Goal: Use online tool/utility: Utilize a website feature to perform a specific function

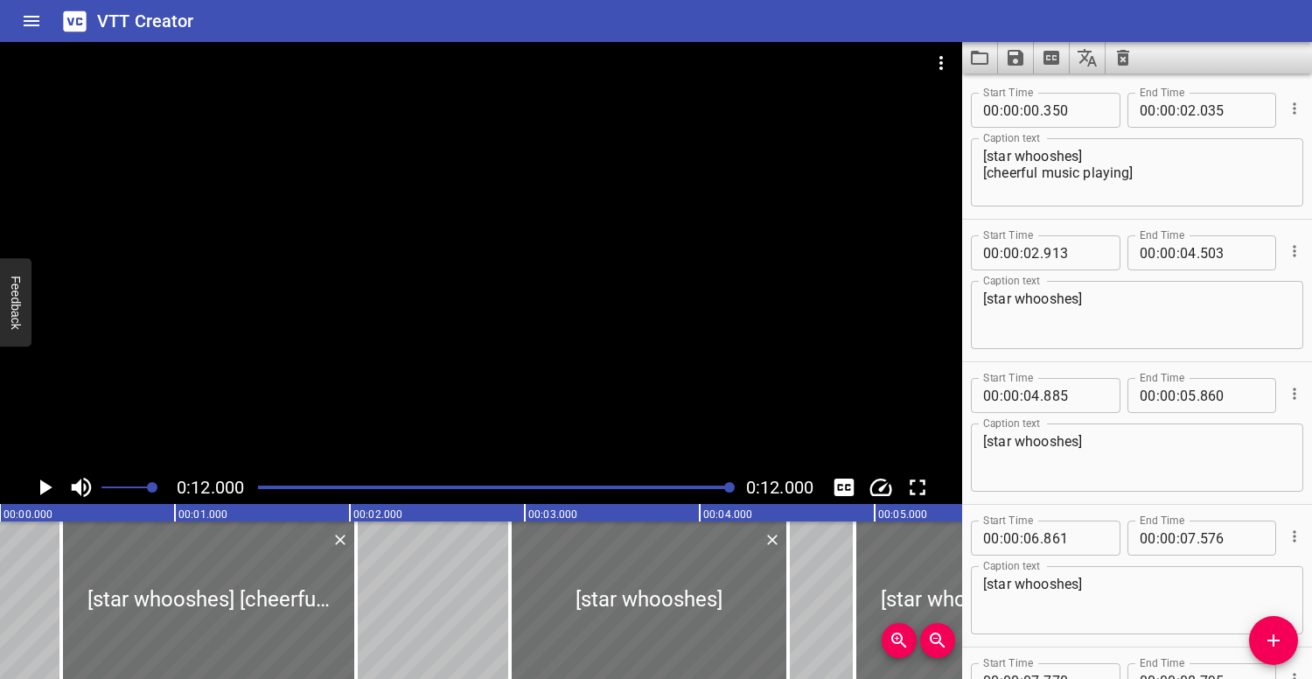
scroll to position [0, 2099]
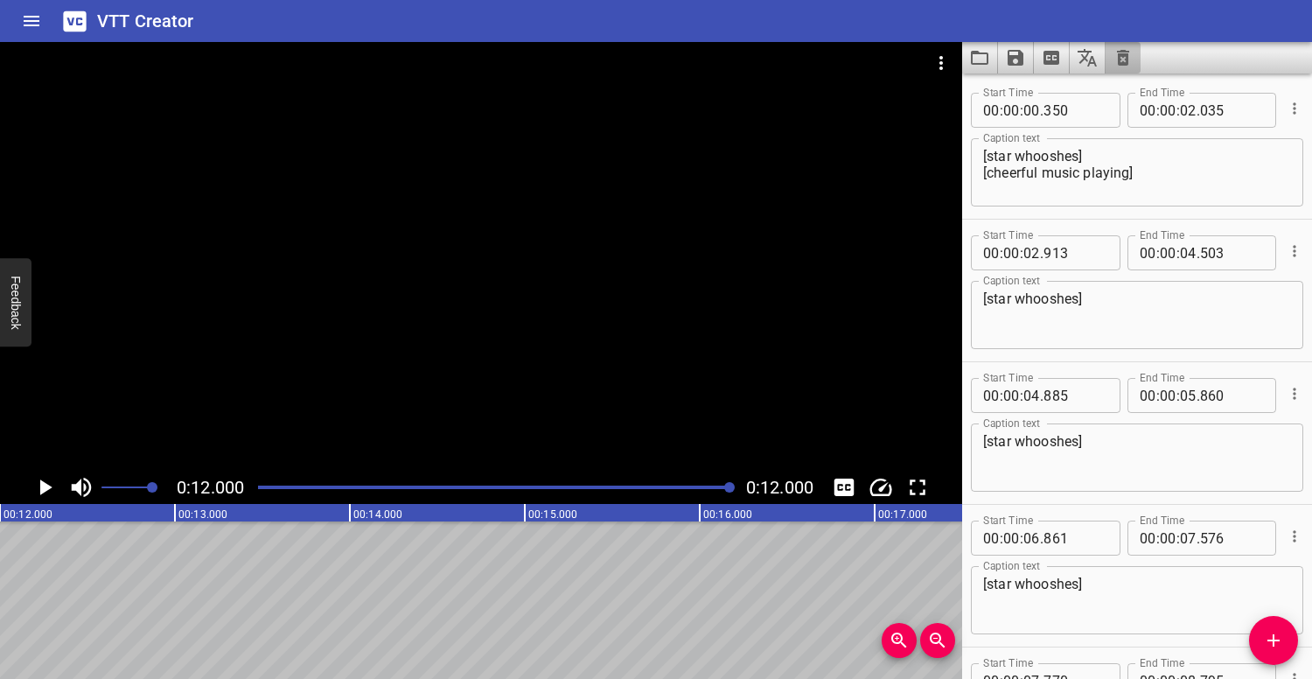
click at [1132, 52] on icon "Clear captions" at bounding box center [1122, 57] width 21 height 21
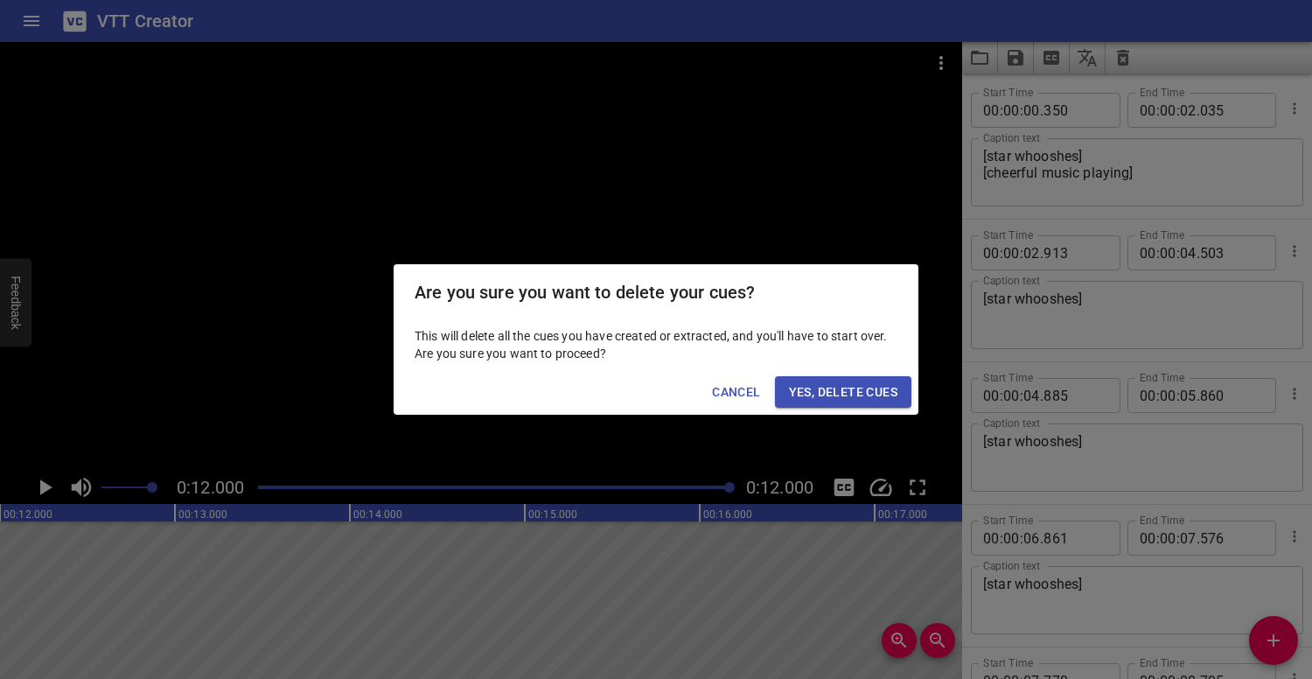
click at [890, 379] on button "Yes, Delete Cues" at bounding box center [843, 392] width 136 height 32
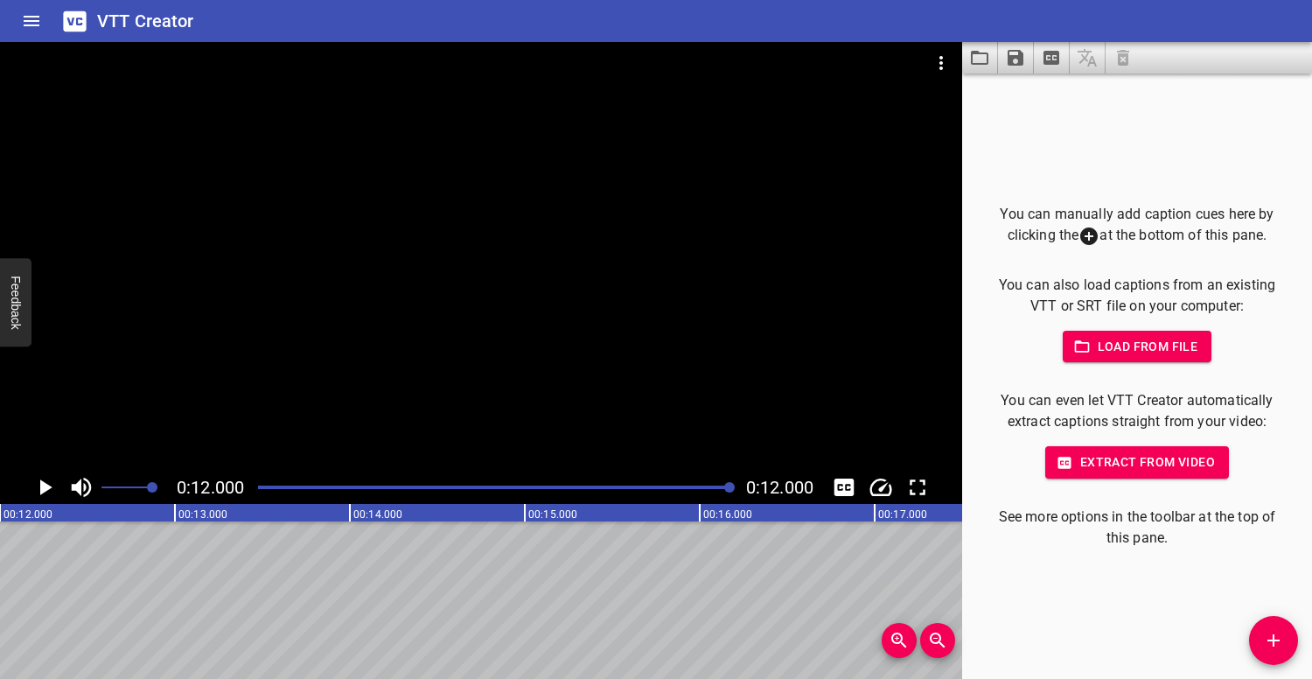
click at [1016, 58] on icon "Save captions to file" at bounding box center [1015, 58] width 16 height 16
click at [918, 122] on div at bounding box center [656, 339] width 1312 height 679
click at [938, 68] on icon "Video Options" at bounding box center [940, 62] width 21 height 21
click at [956, 67] on li "Select New Video File..." at bounding box center [1007, 64] width 174 height 31
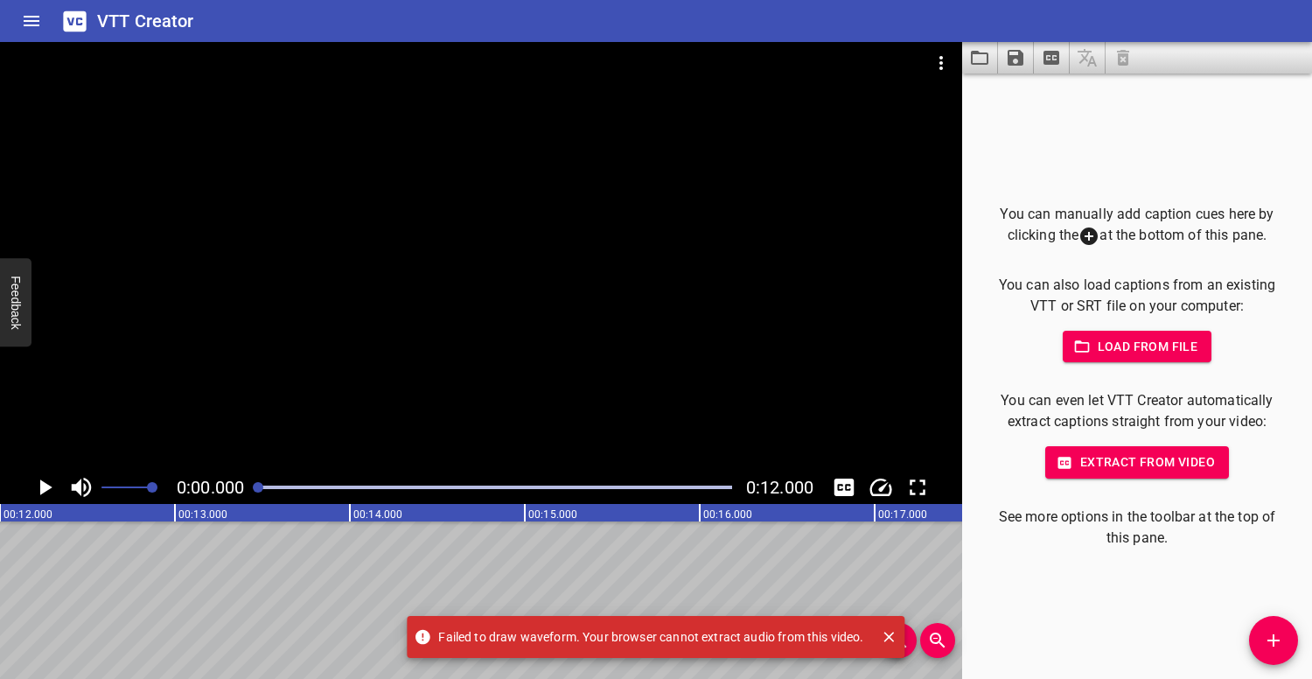
scroll to position [0, 0]
click at [1183, 345] on span "Load from file" at bounding box center [1137, 347] width 122 height 22
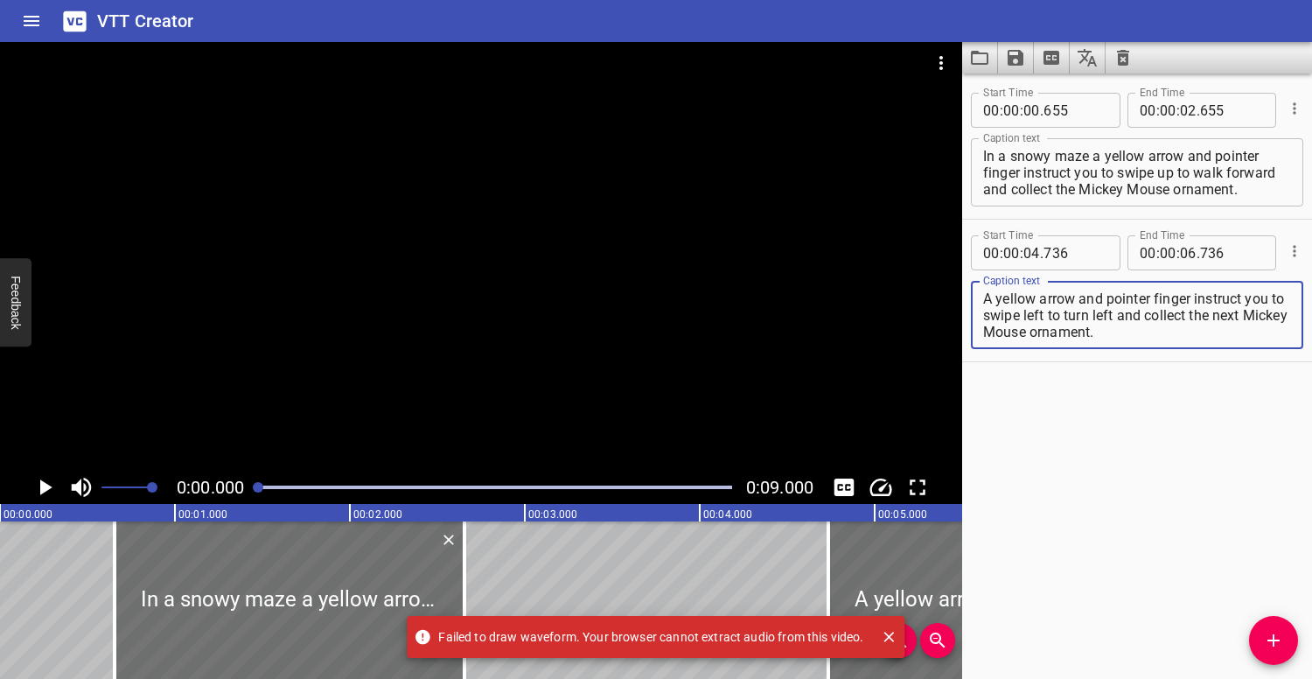
click at [628, 226] on div at bounding box center [481, 256] width 962 height 428
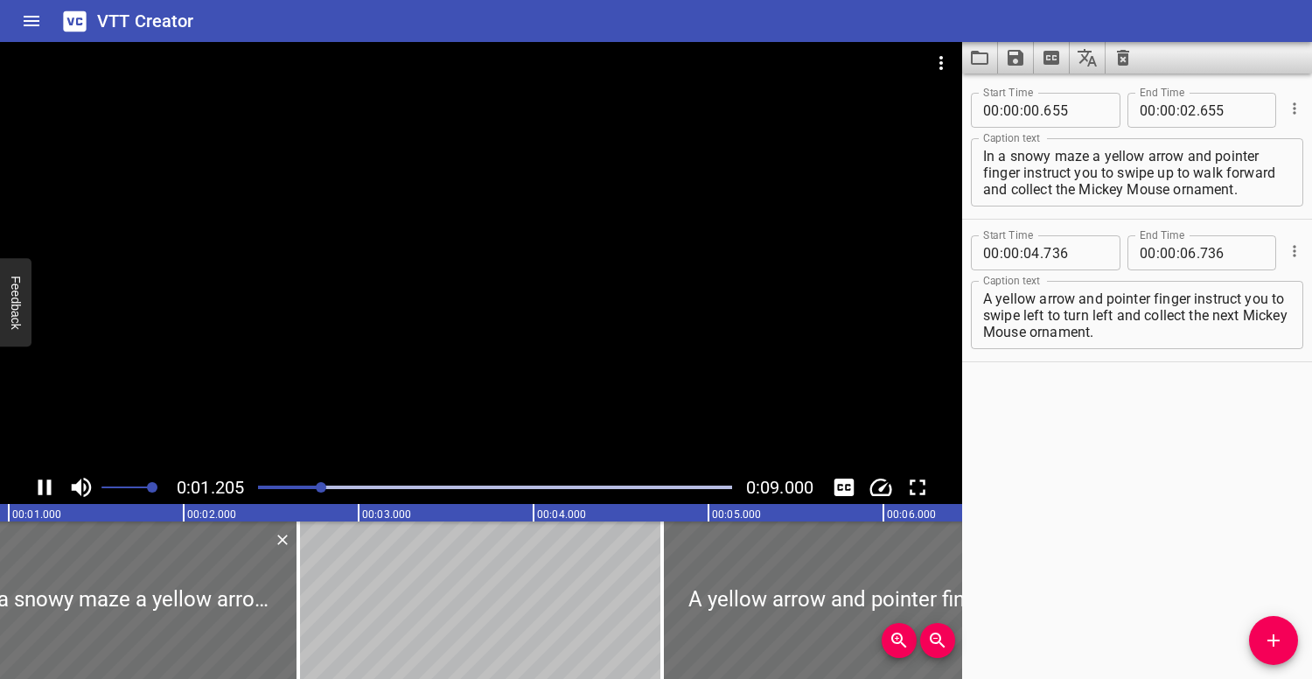
click at [561, 204] on div at bounding box center [481, 256] width 962 height 428
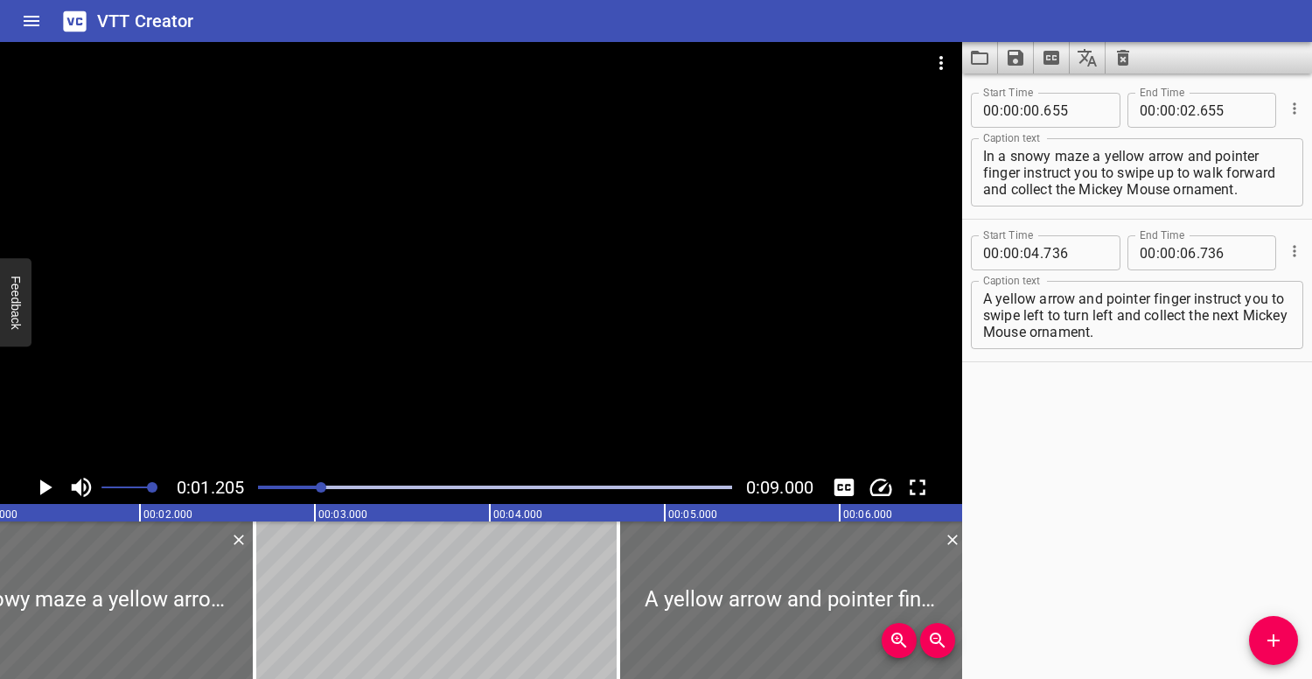
click at [579, 254] on div at bounding box center [481, 256] width 962 height 428
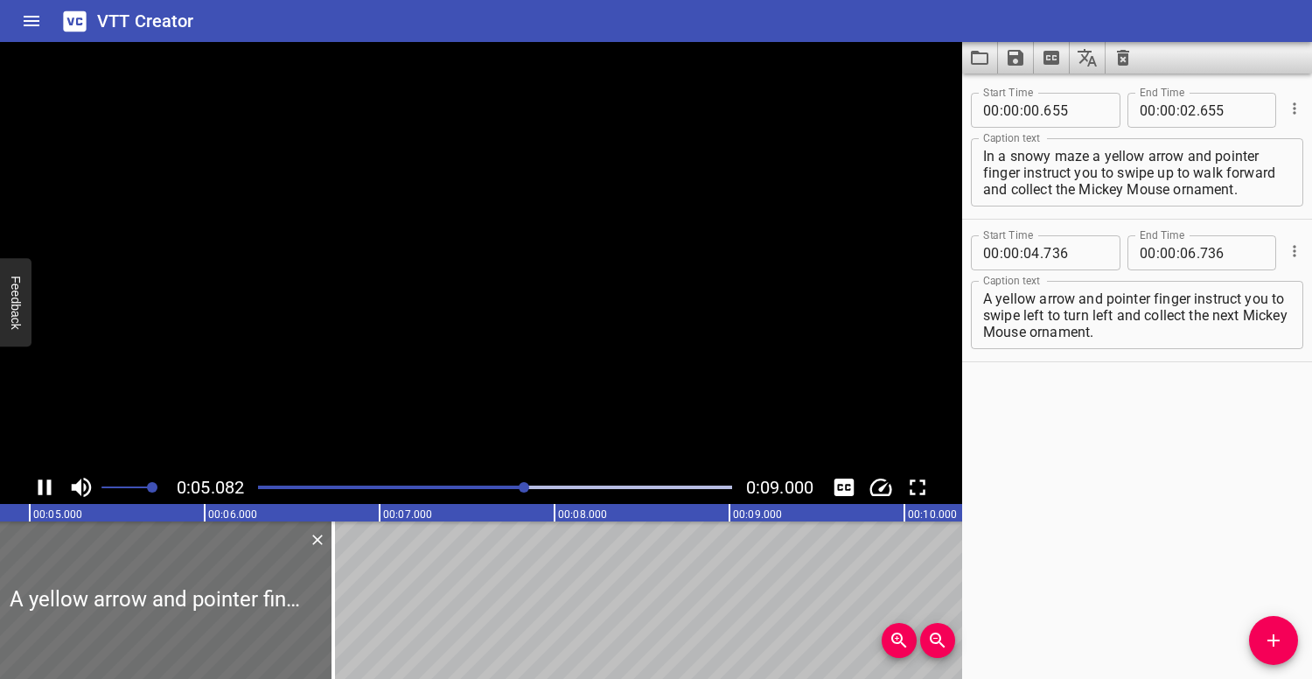
click at [579, 254] on video at bounding box center [481, 256] width 962 height 428
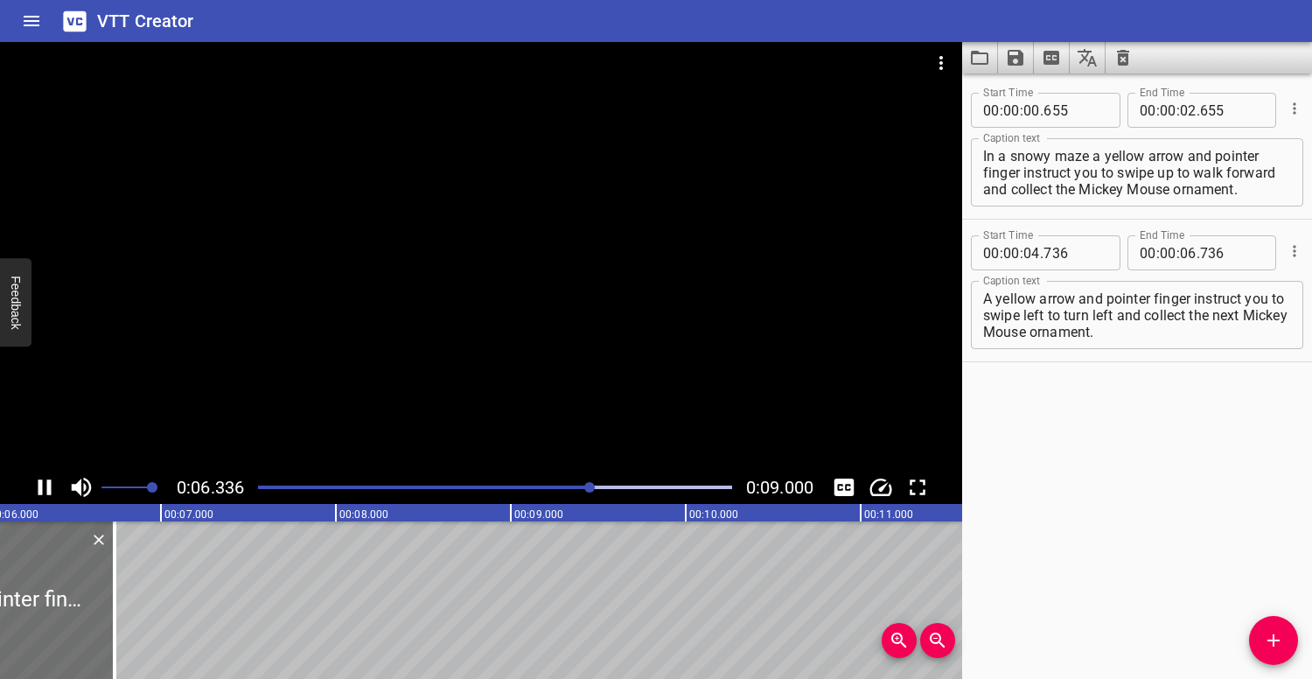
click at [465, 259] on div at bounding box center [481, 256] width 962 height 428
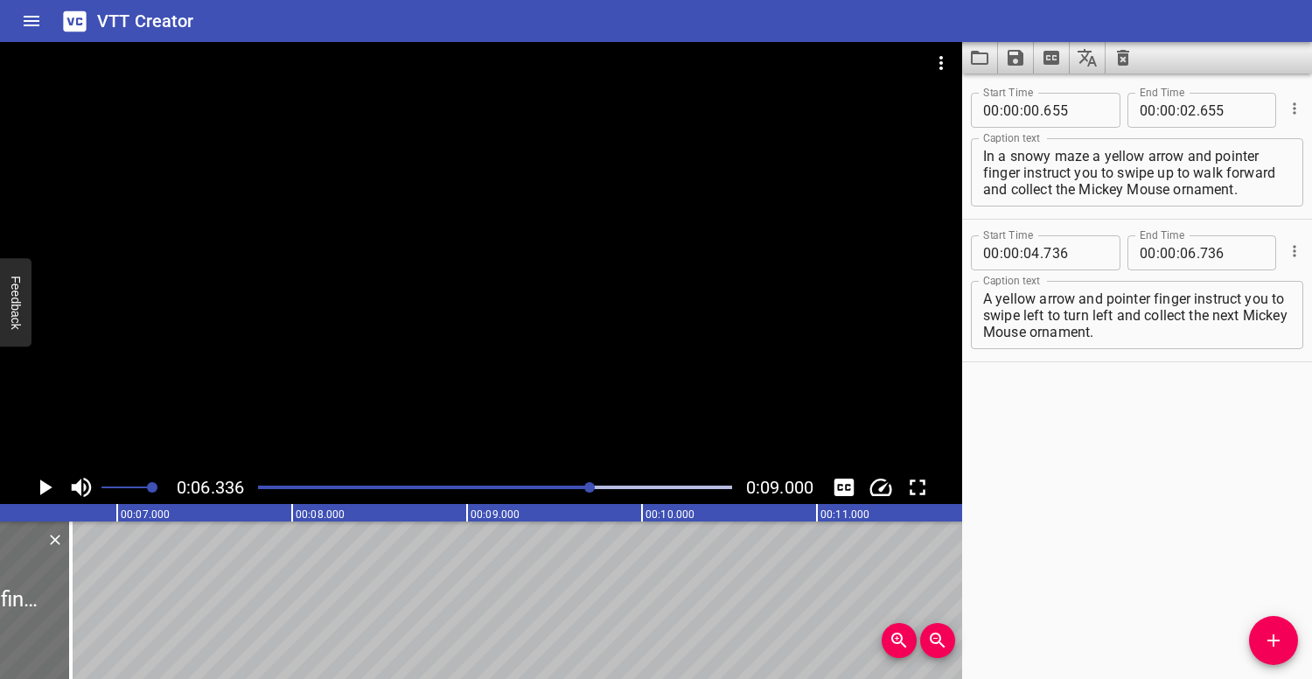
click at [257, 486] on div at bounding box center [494, 487] width 495 height 24
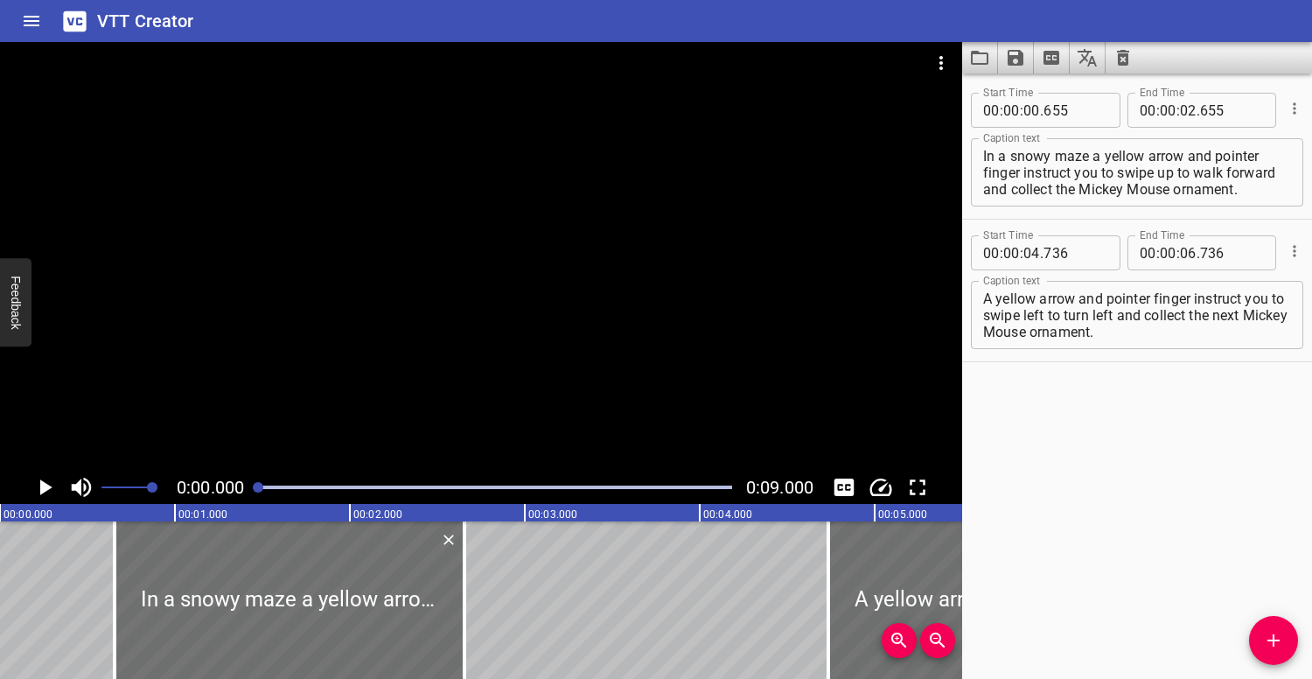
click at [280, 343] on div at bounding box center [481, 256] width 962 height 428
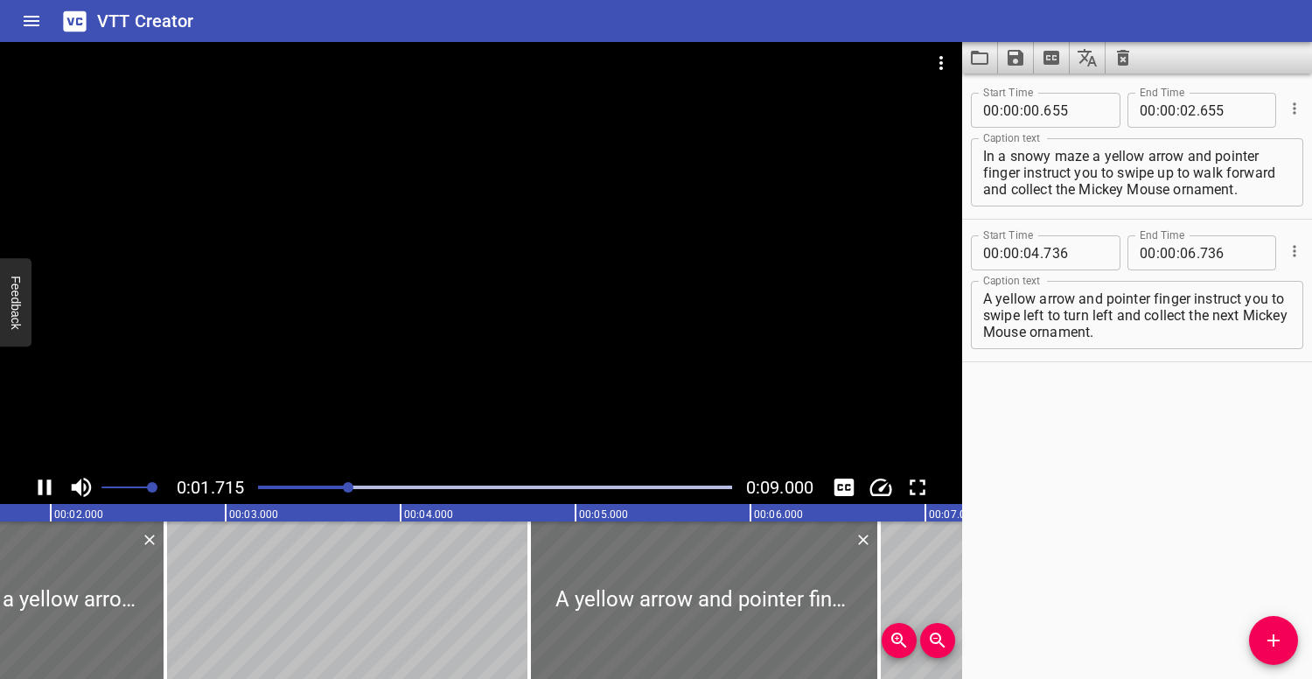
click at [350, 268] on div at bounding box center [481, 256] width 962 height 428
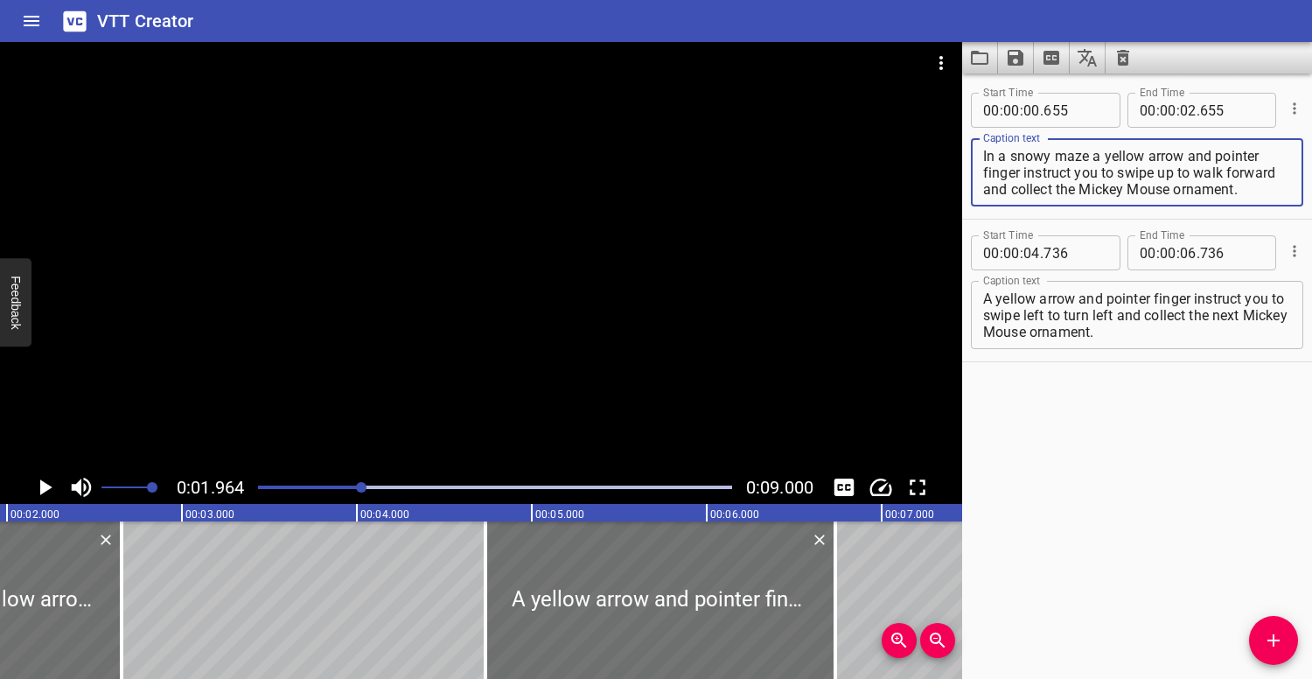
click at [1254, 191] on textarea "In a snowy maze a yellow arrow and pointer finger instruct you to swipe up to w…" at bounding box center [1137, 173] width 308 height 50
click at [1122, 53] on icon "Clear captions" at bounding box center [1123, 58] width 12 height 16
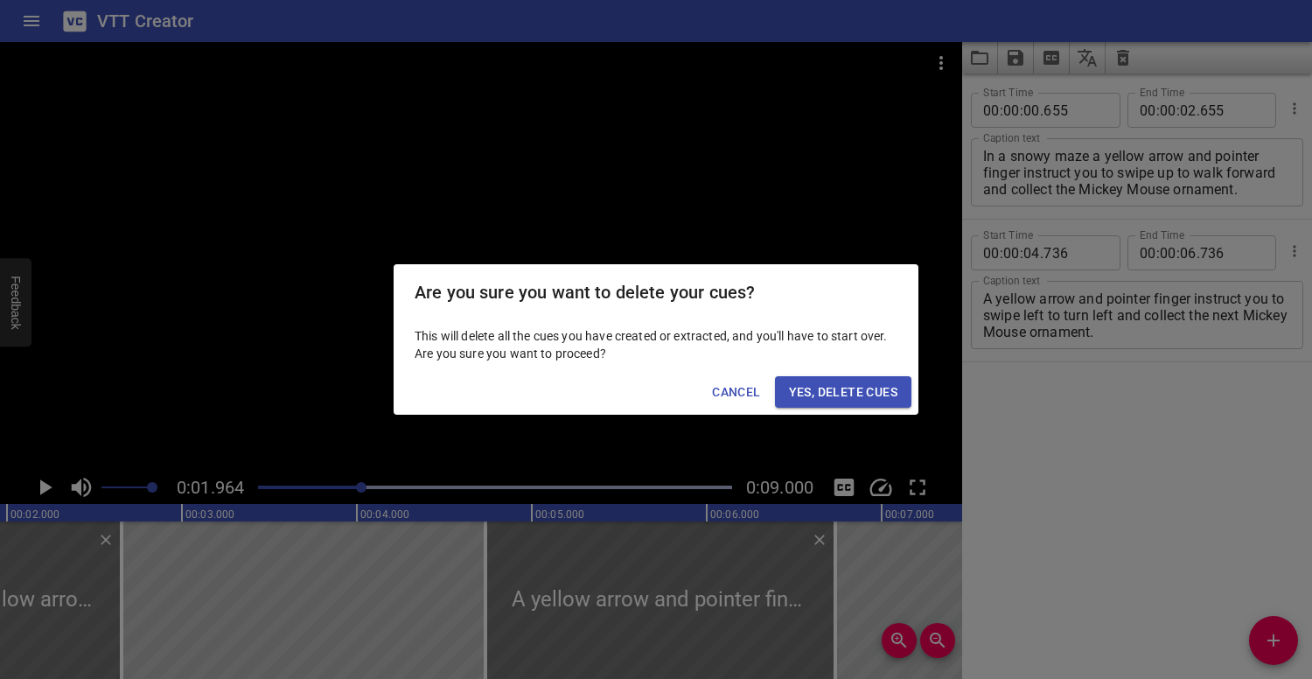
click at [832, 380] on button "Yes, Delete Cues" at bounding box center [843, 392] width 136 height 32
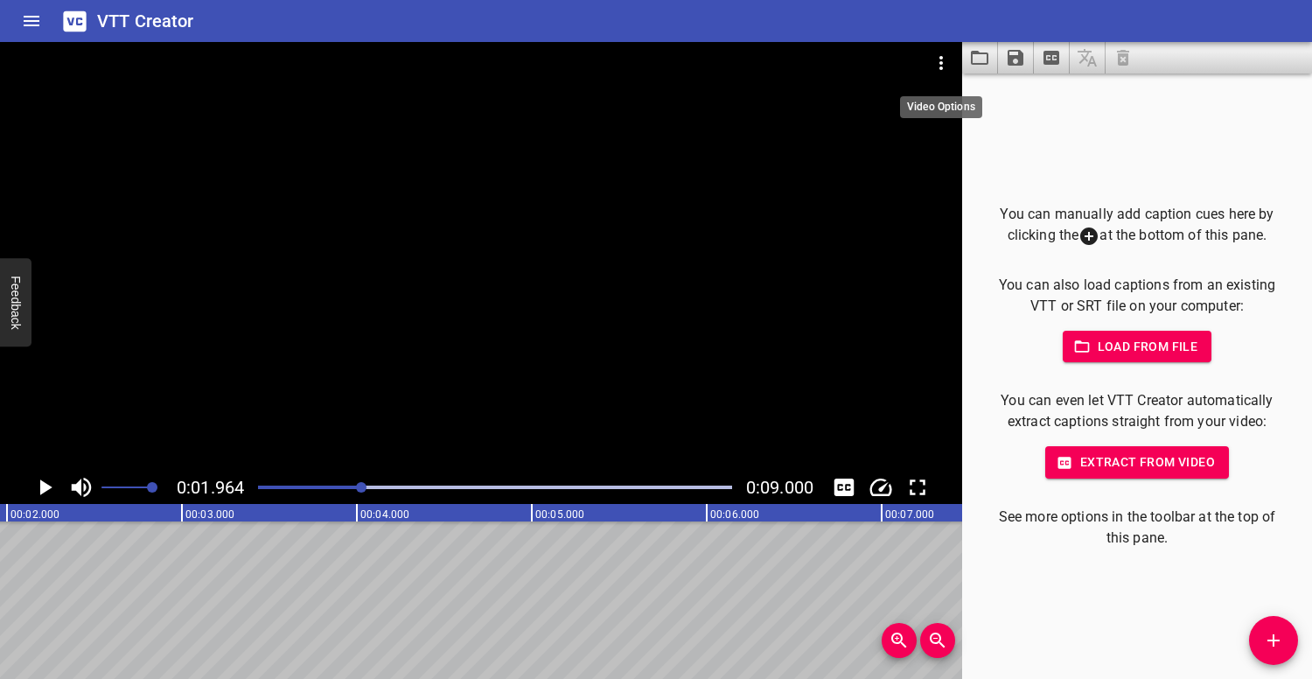
click at [943, 54] on icon "Video Options" at bounding box center [940, 62] width 21 height 21
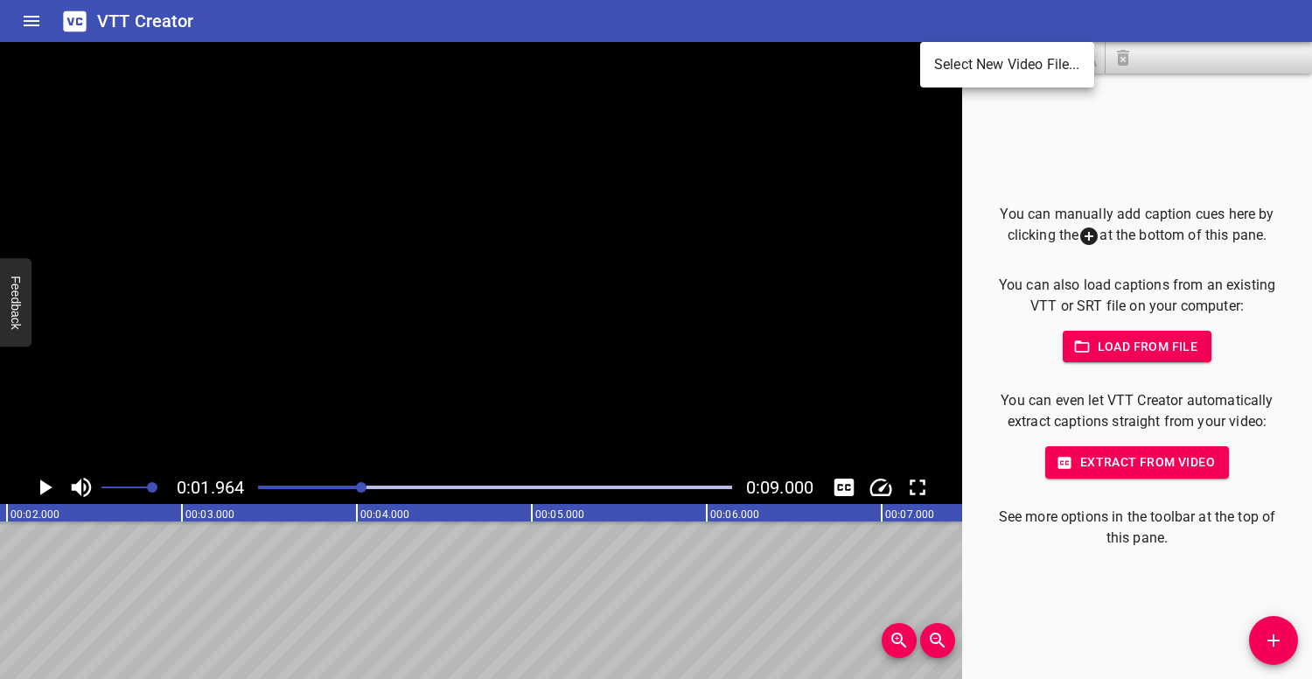
click at [977, 66] on li "Select New Video File..." at bounding box center [1007, 64] width 174 height 31
click at [975, 65] on li "Select New Video File..." at bounding box center [1007, 64] width 174 height 31
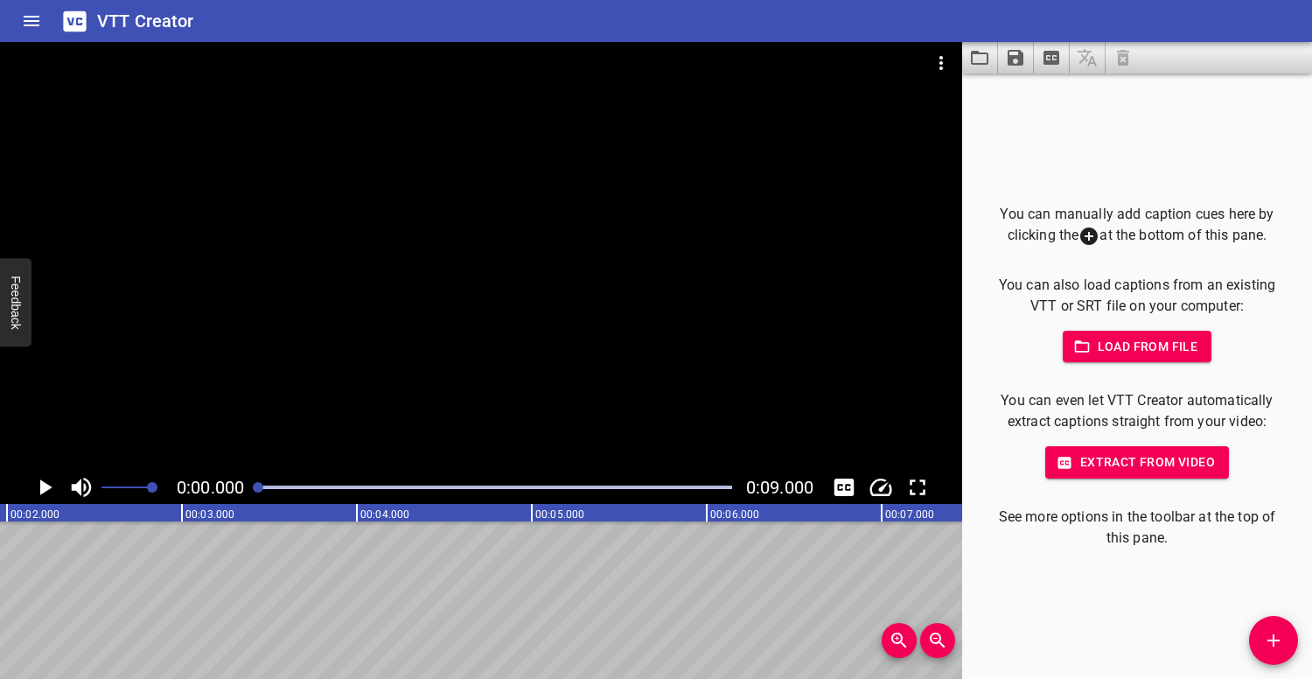
scroll to position [0, 0]
click at [463, 233] on div at bounding box center [481, 256] width 962 height 428
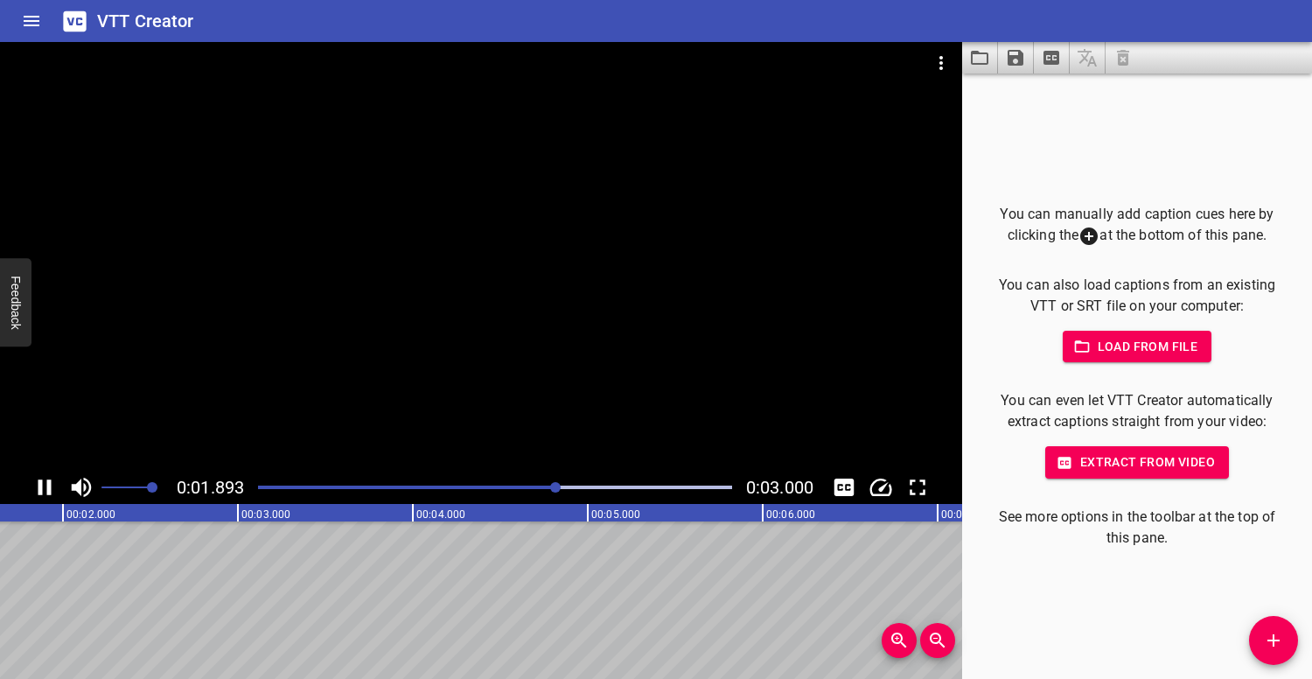
scroll to position [0, 331]
click at [477, 240] on div at bounding box center [481, 256] width 962 height 428
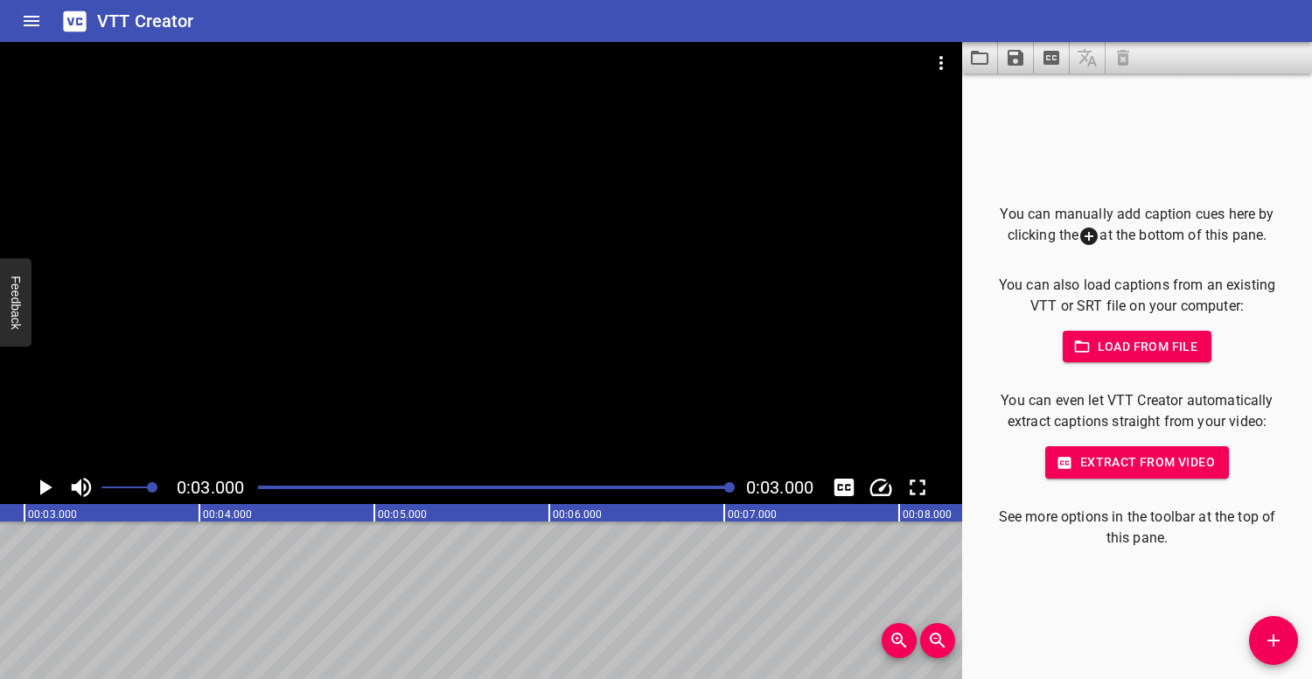
scroll to position [0, 525]
click at [1275, 631] on icon "Add Cue" at bounding box center [1273, 640] width 21 height 21
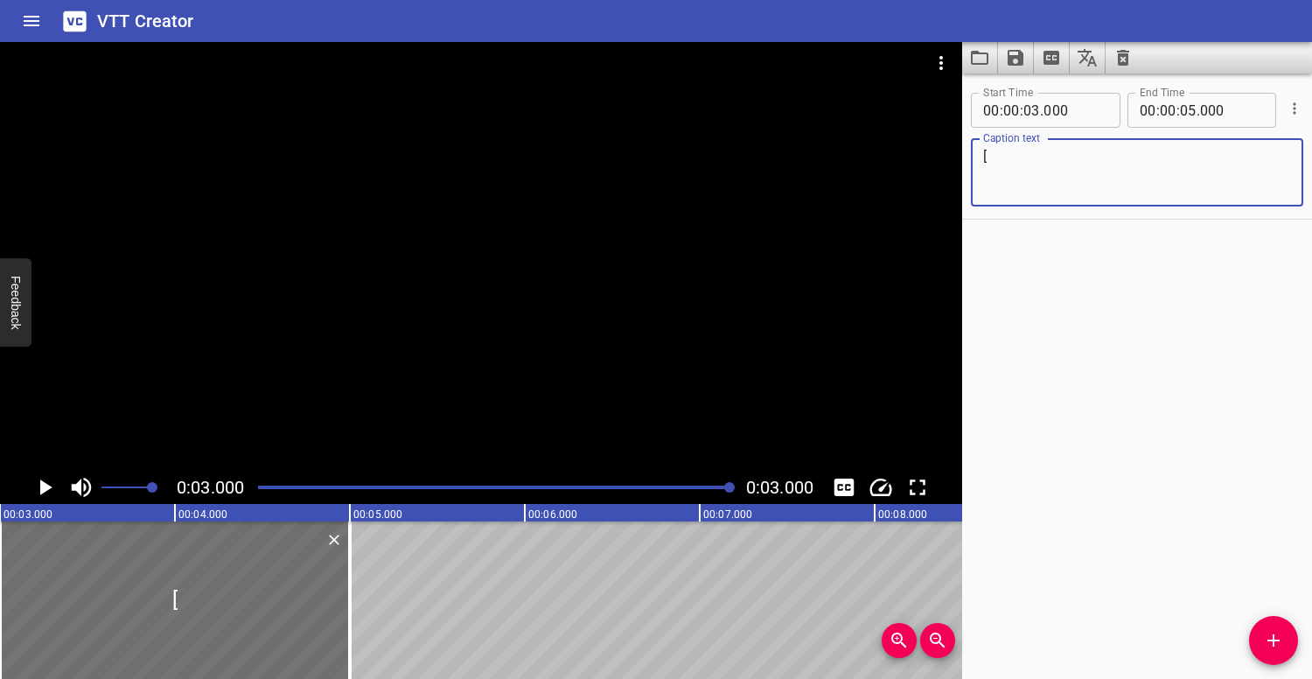
click at [489, 320] on div at bounding box center [481, 256] width 962 height 428
click at [264, 482] on div at bounding box center [494, 487] width 495 height 24
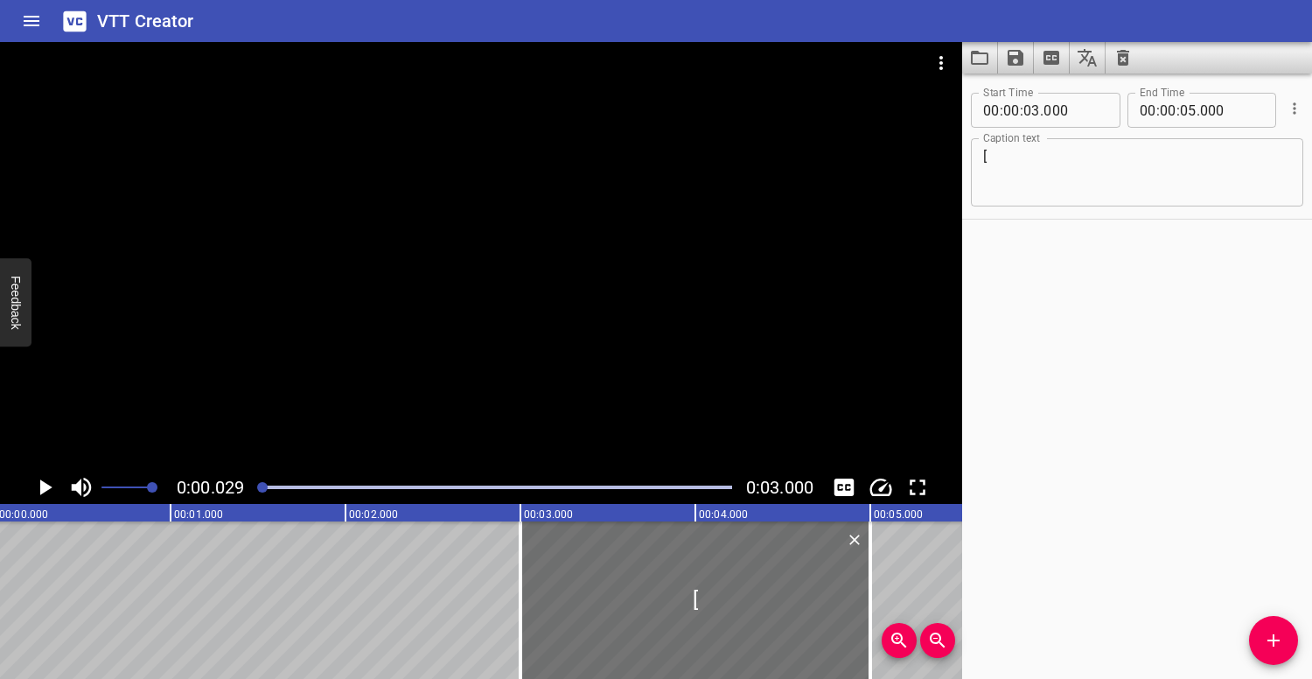
click at [363, 334] on div at bounding box center [481, 256] width 962 height 428
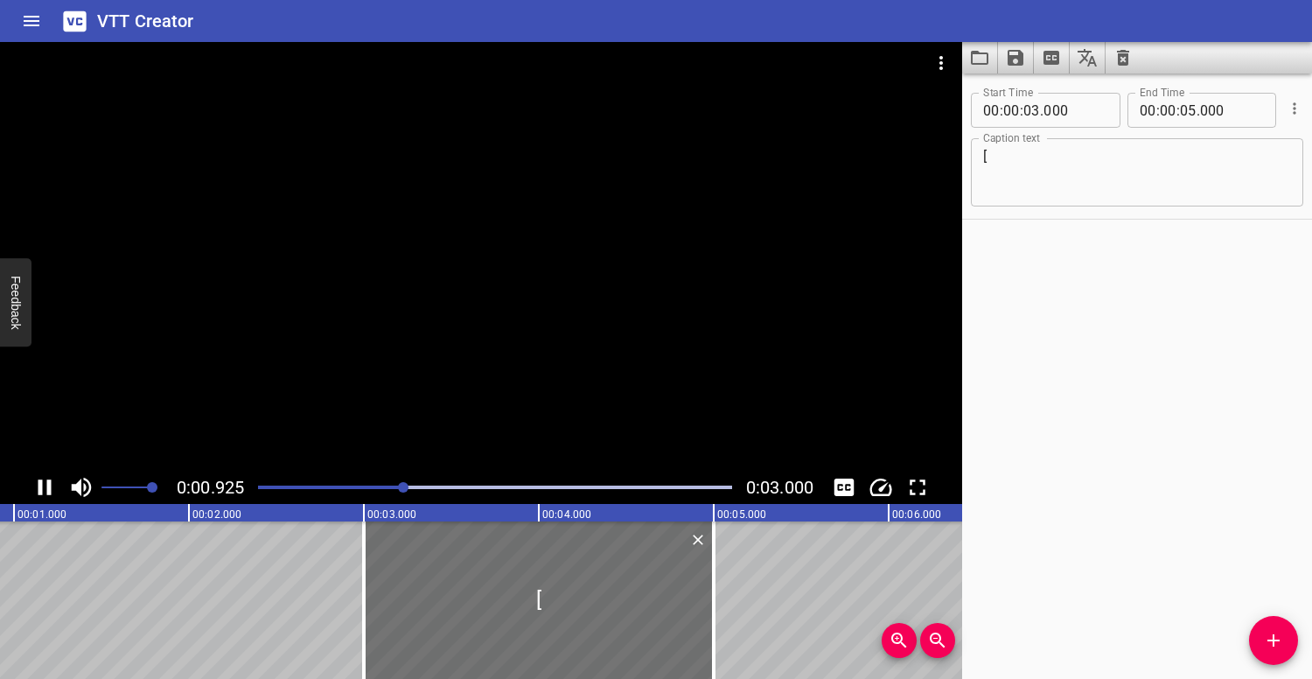
click at [366, 330] on div at bounding box center [481, 256] width 962 height 428
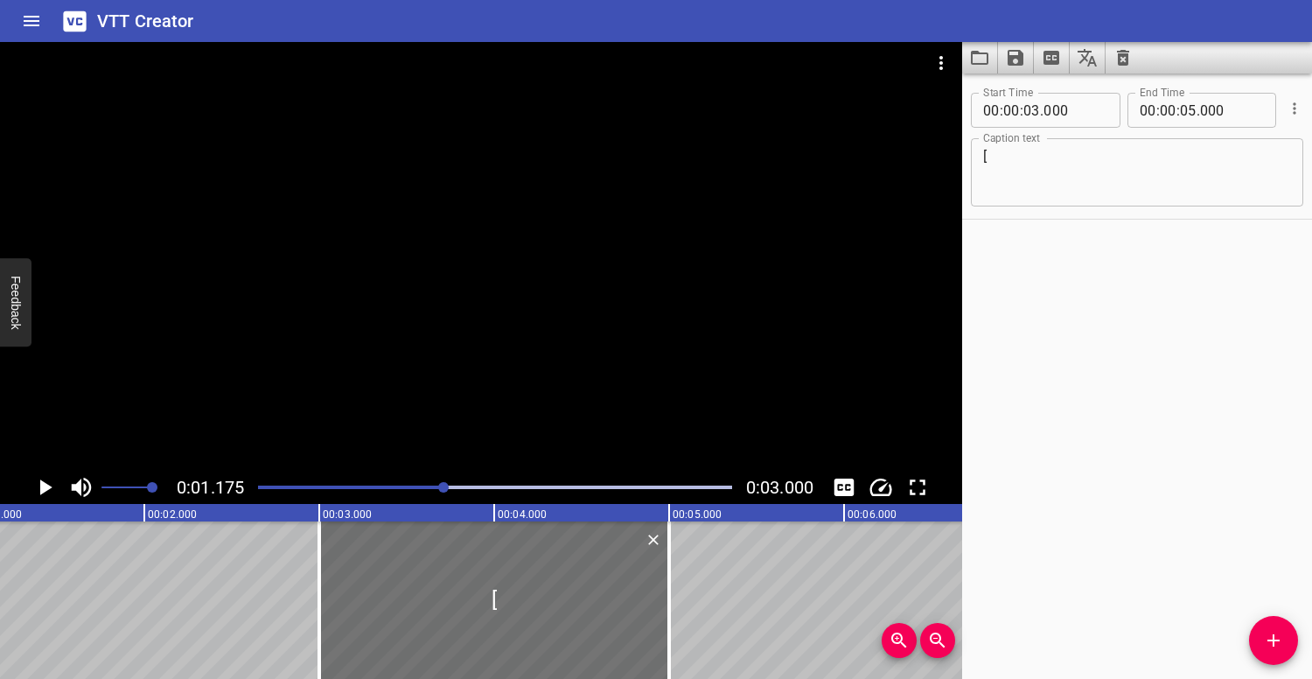
click at [408, 481] on div at bounding box center [494, 487] width 495 height 24
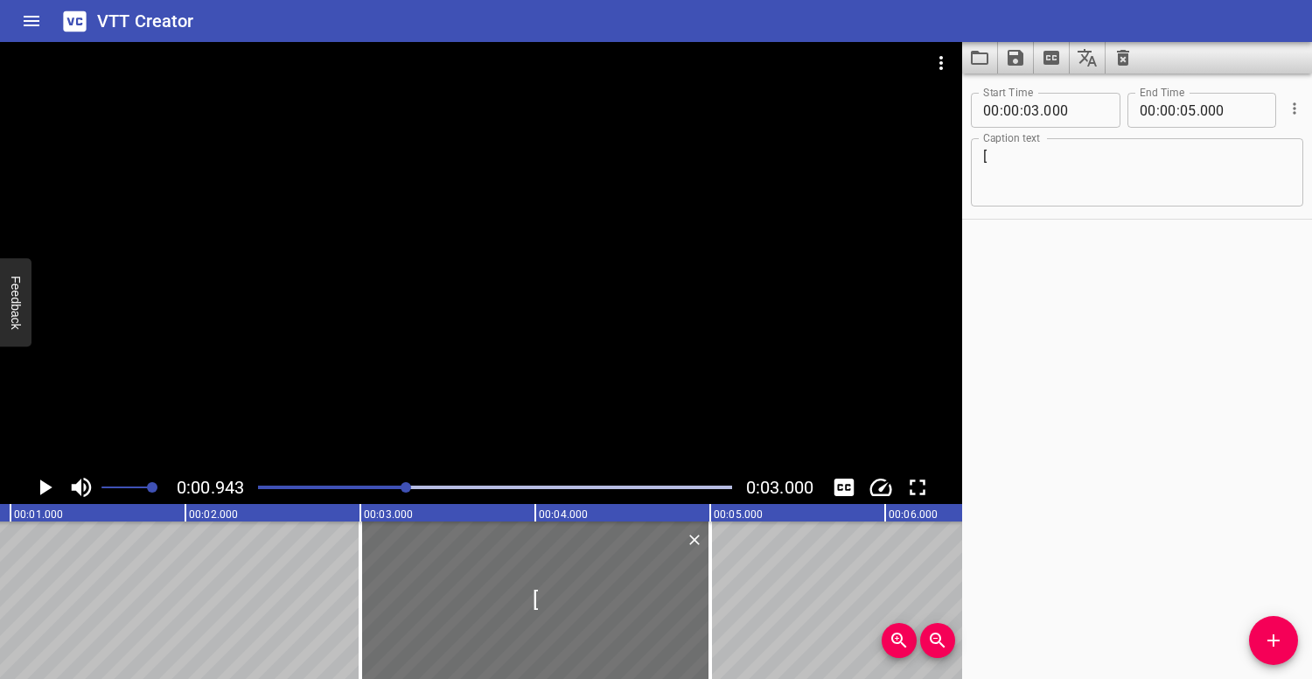
click at [320, 370] on div at bounding box center [481, 256] width 962 height 428
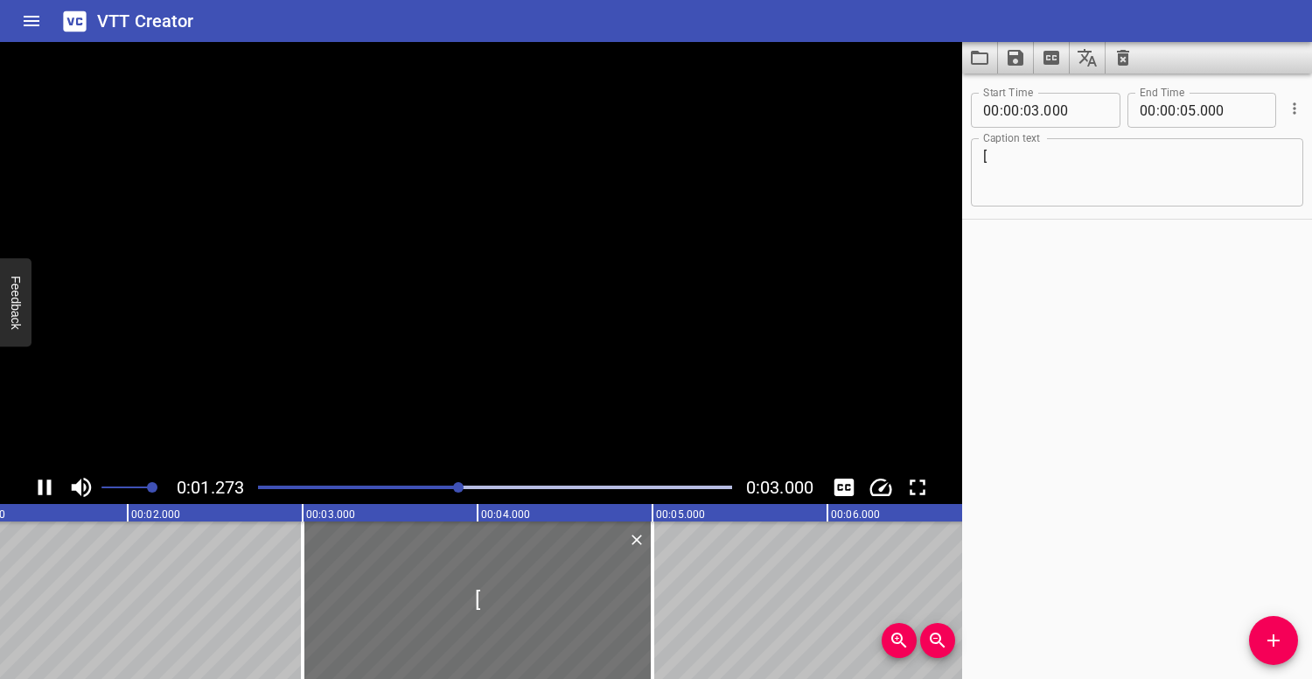
scroll to position [0, 266]
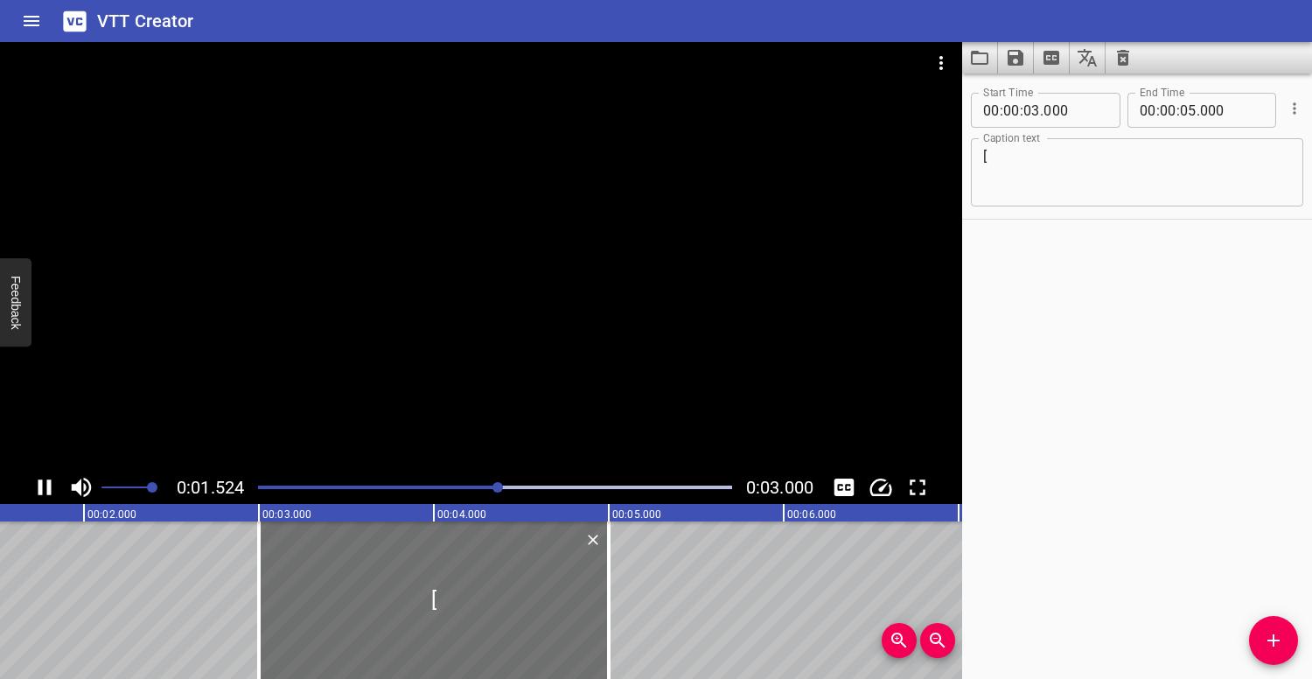
click at [371, 327] on div at bounding box center [481, 256] width 962 height 428
click at [1013, 149] on textarea "[" at bounding box center [1137, 173] width 308 height 50
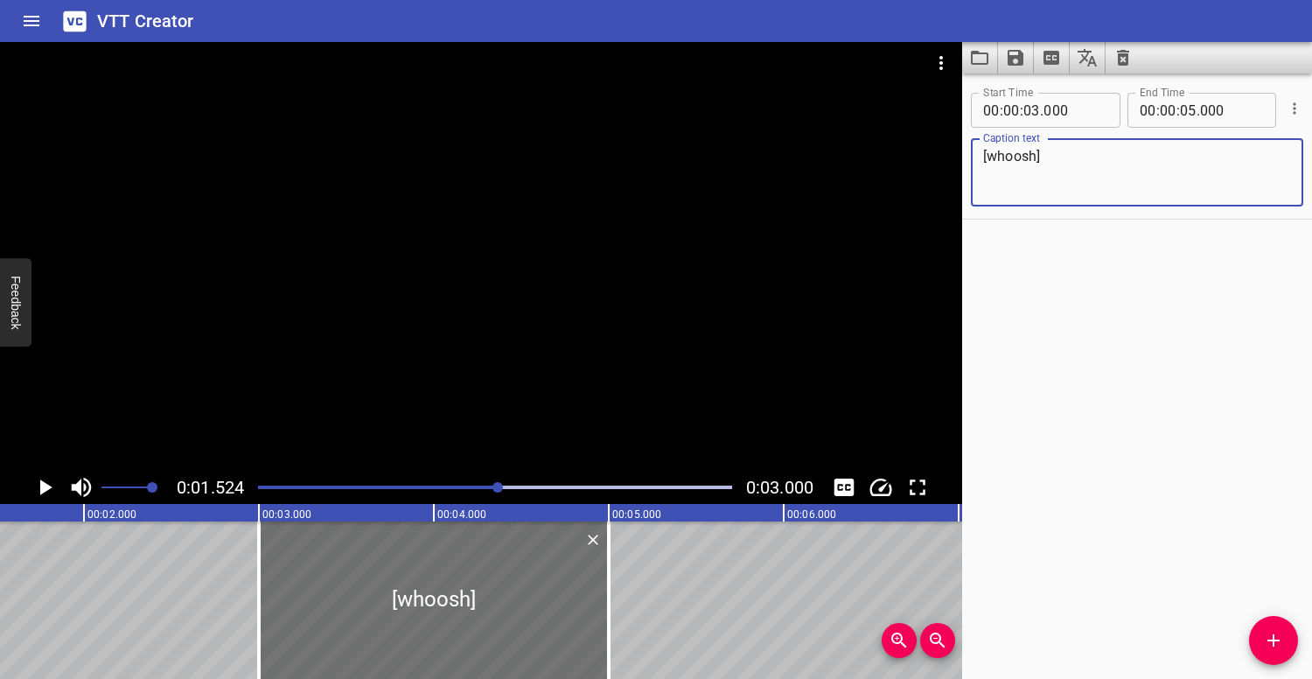
drag, startPoint x: 1034, startPoint y: 162, endPoint x: 986, endPoint y: 160, distance: 47.3
click at [986, 160] on textarea "[whoosh]" at bounding box center [1137, 173] width 308 height 50
type textarea "[star whooshes]"
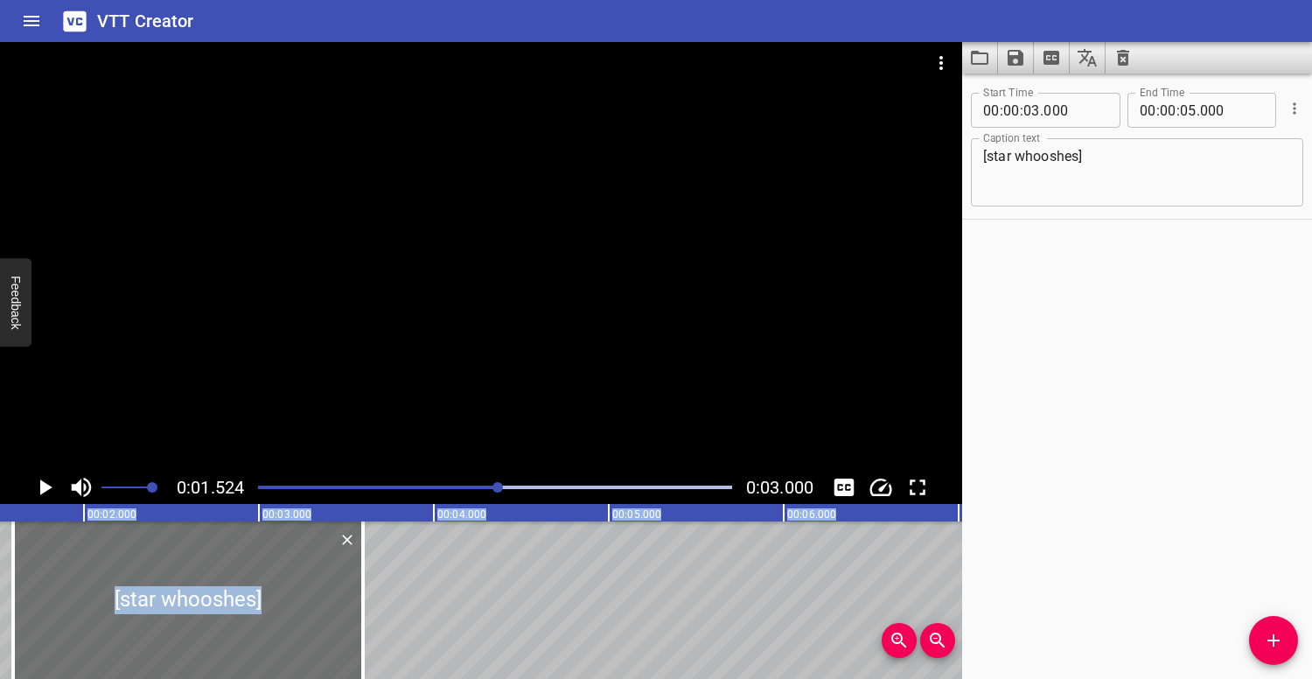
drag, startPoint x: 448, startPoint y: 540, endPoint x: 200, endPoint y: 506, distance: 249.7
type input "01"
type input "585"
type input "03"
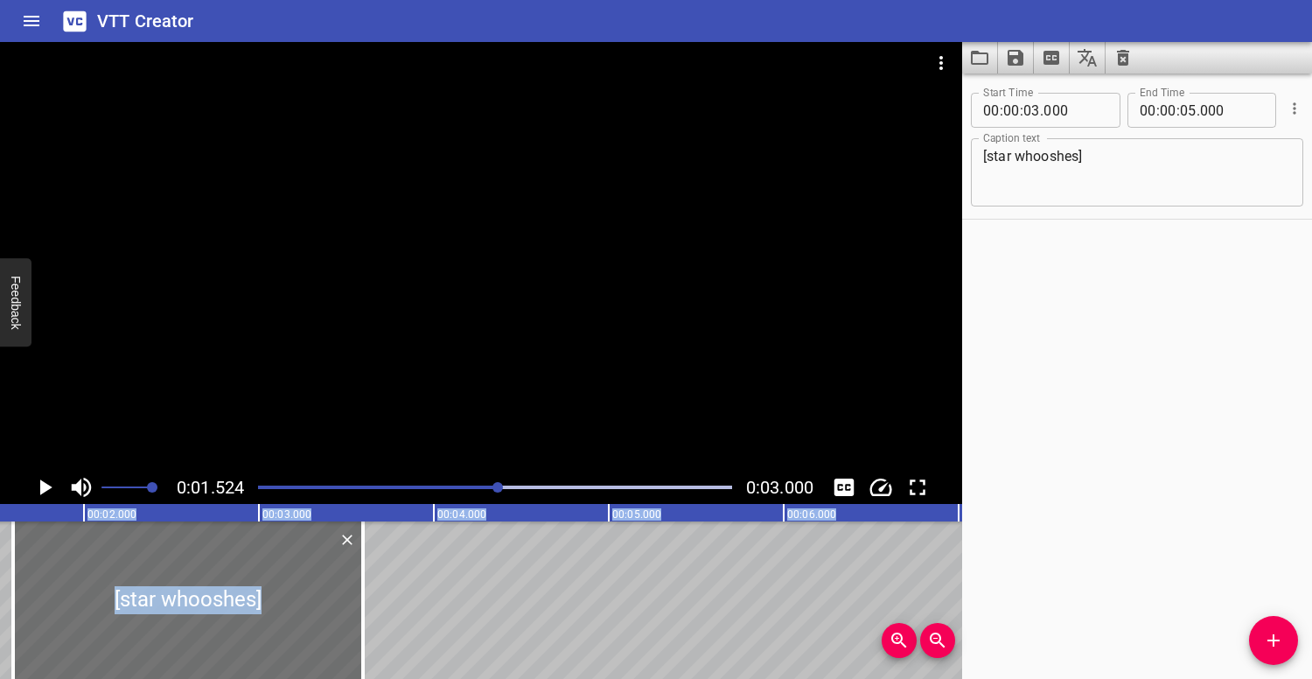
type input "585"
click at [45, 478] on icon "Play/Pause" at bounding box center [44, 487] width 26 height 26
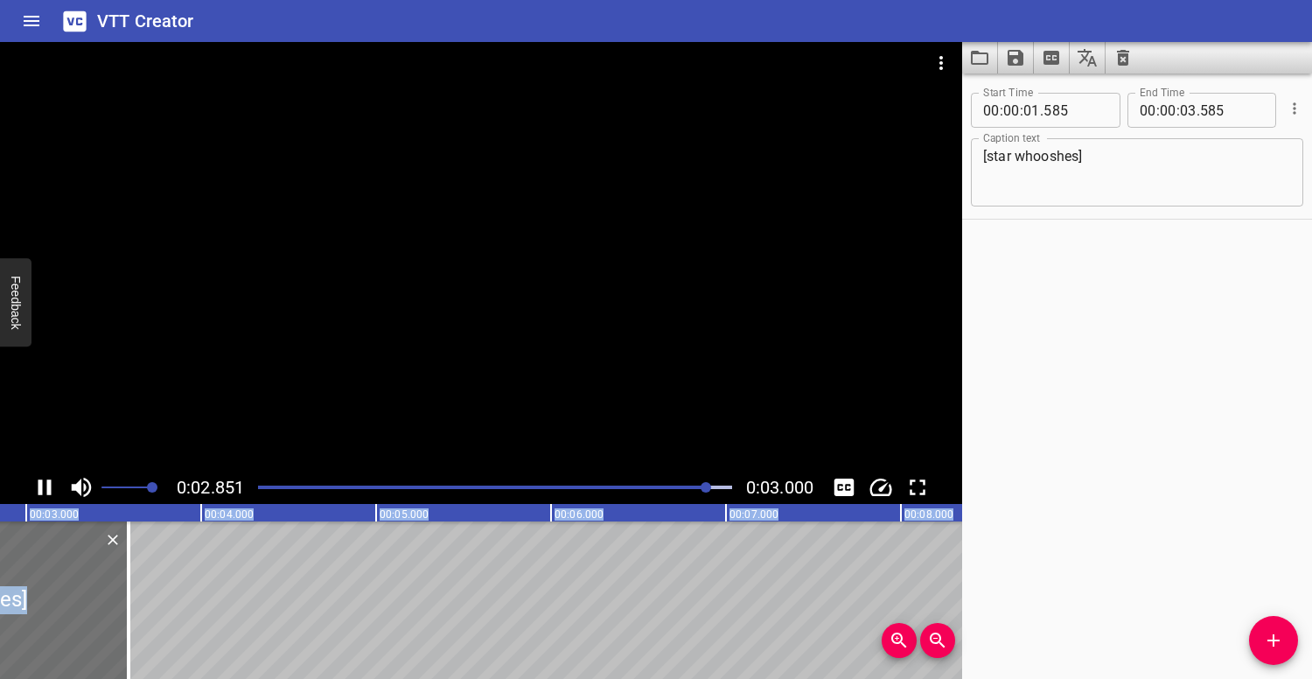
scroll to position [0, 525]
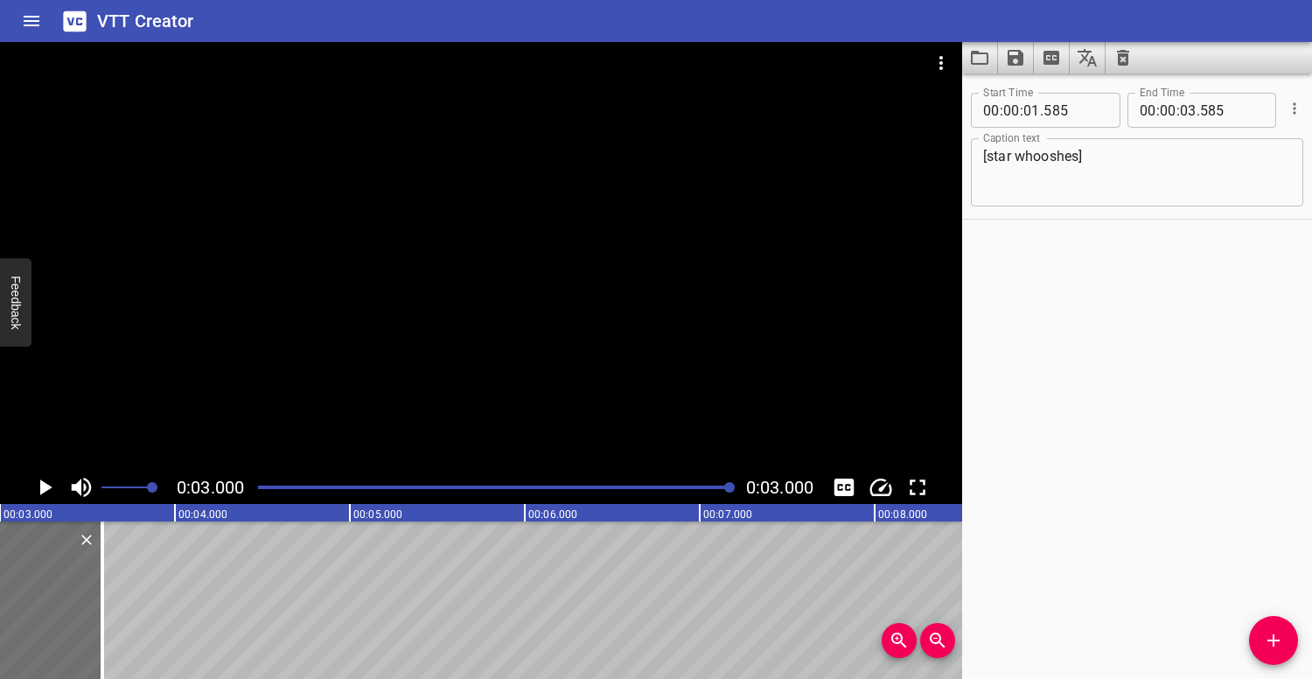
click at [259, 487] on div "Play progress" at bounding box center [495, 486] width 474 height 3
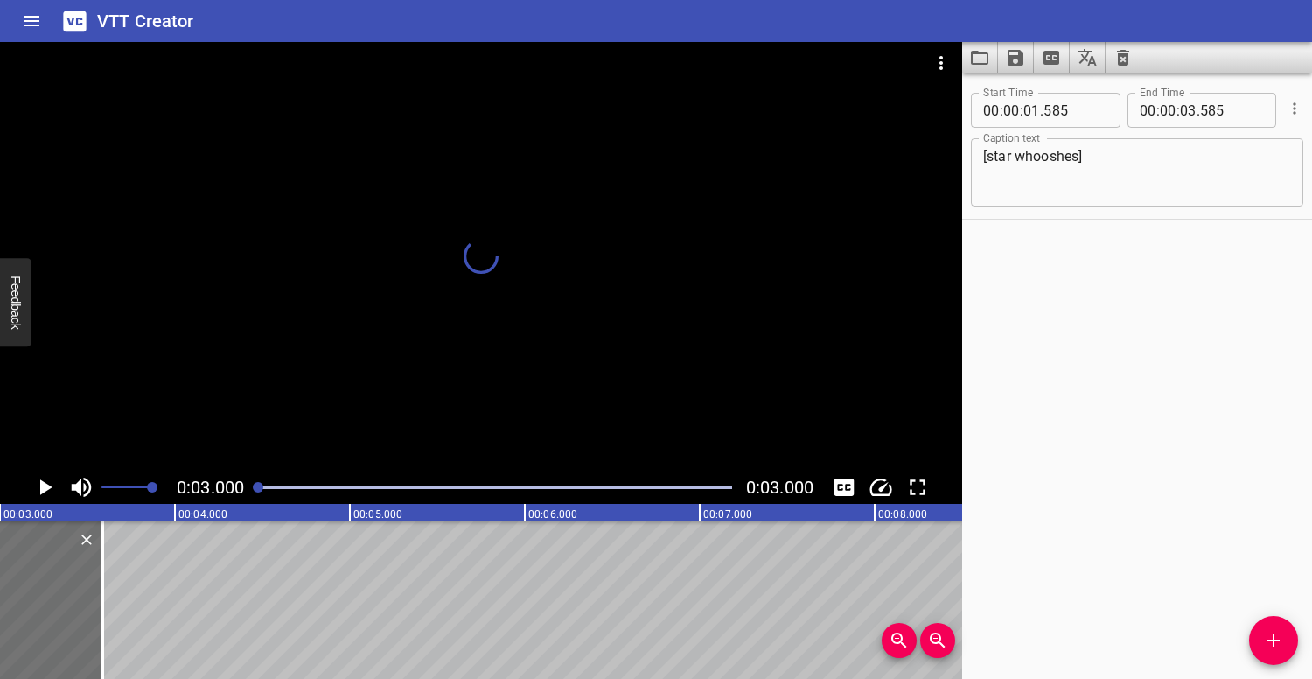
scroll to position [0, 0]
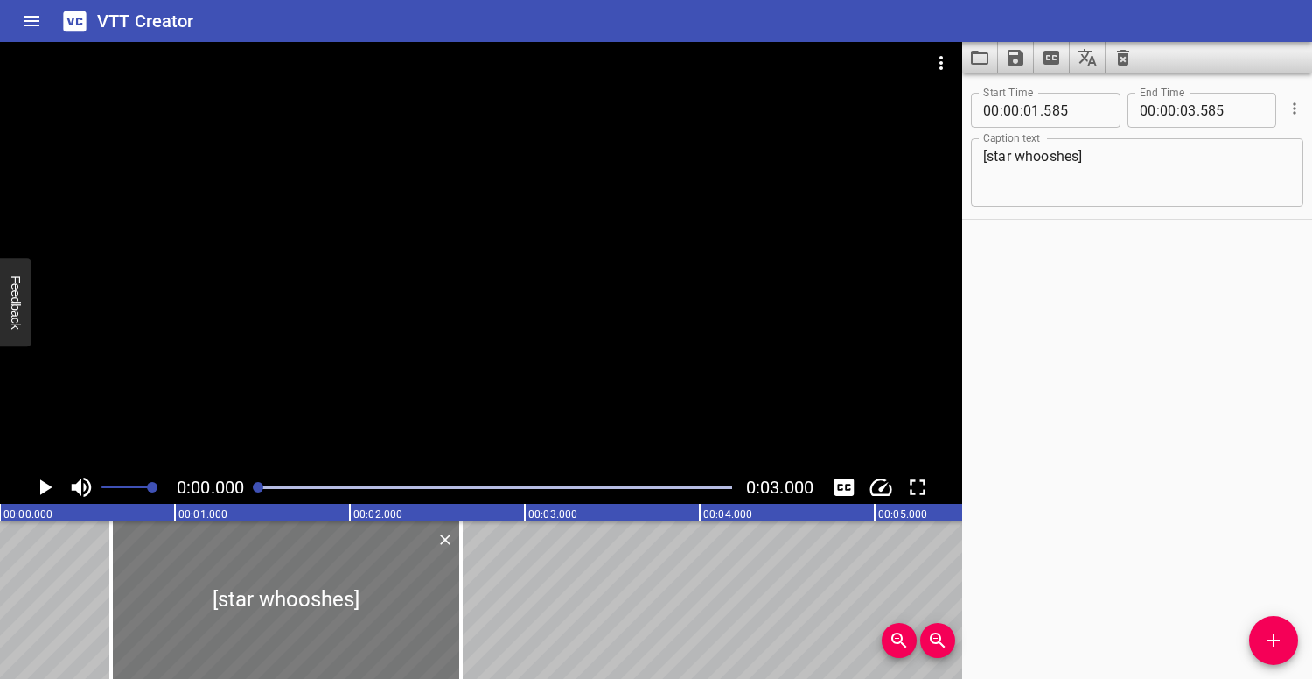
drag, startPoint x: 414, startPoint y: 554, endPoint x: 183, endPoint y: 534, distance: 231.7
click at [183, 534] on div at bounding box center [286, 599] width 350 height 157
type input "00"
type input "265"
type input "02"
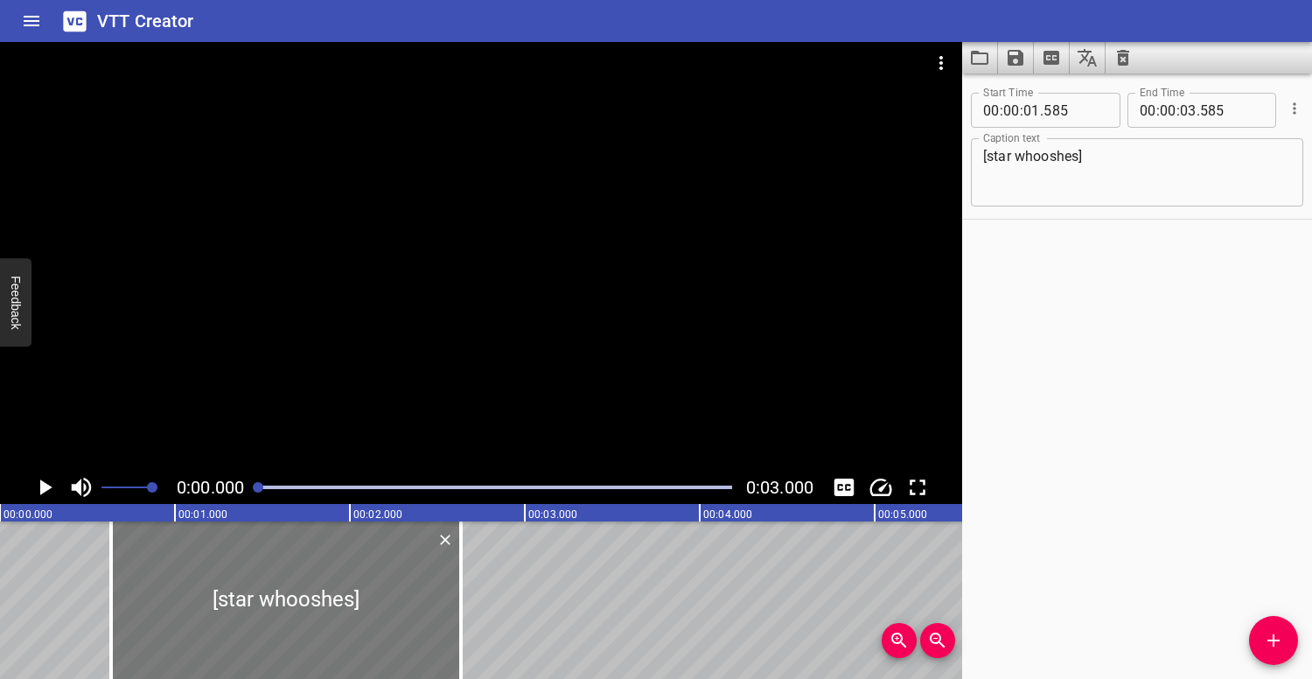
type input "265"
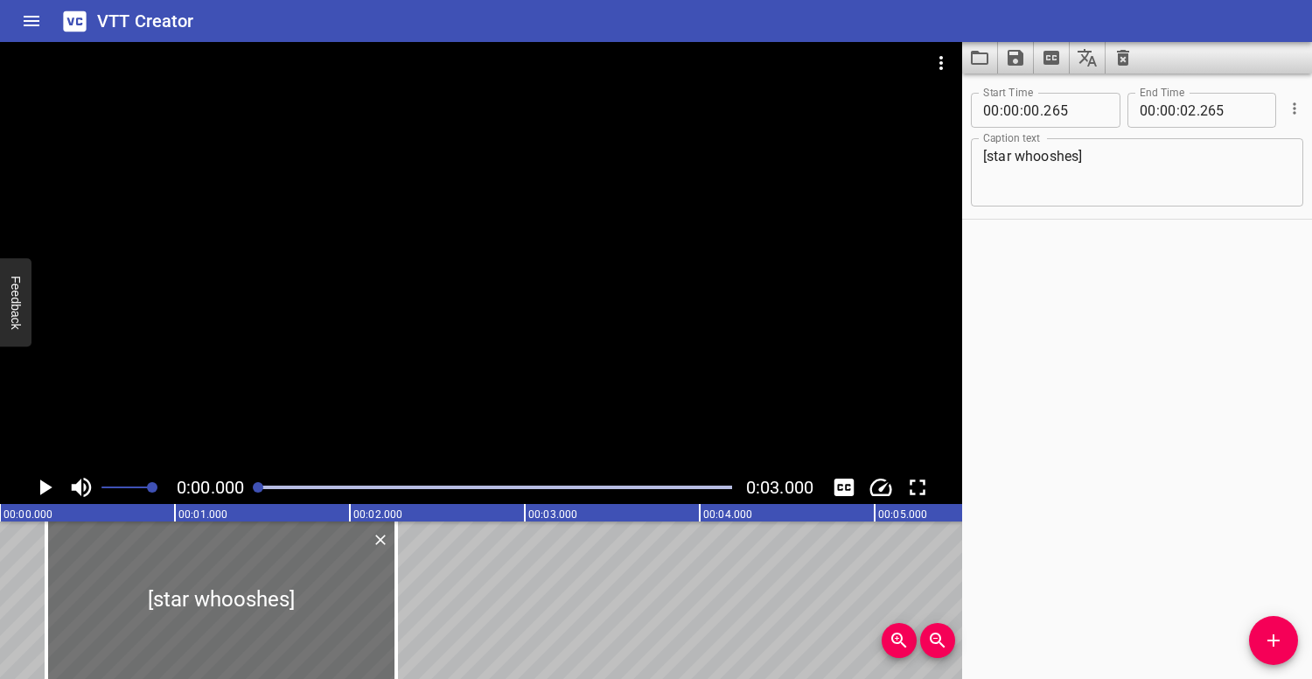
click at [290, 417] on div at bounding box center [481, 256] width 962 height 428
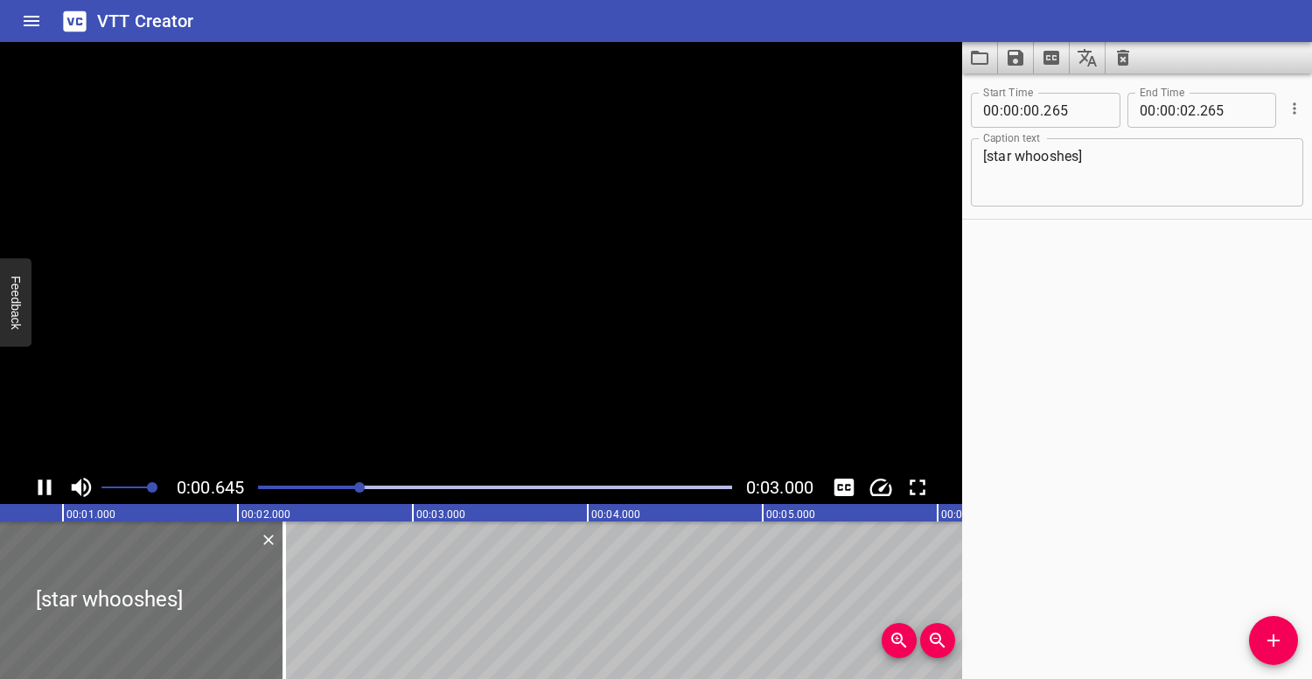
scroll to position [0, 151]
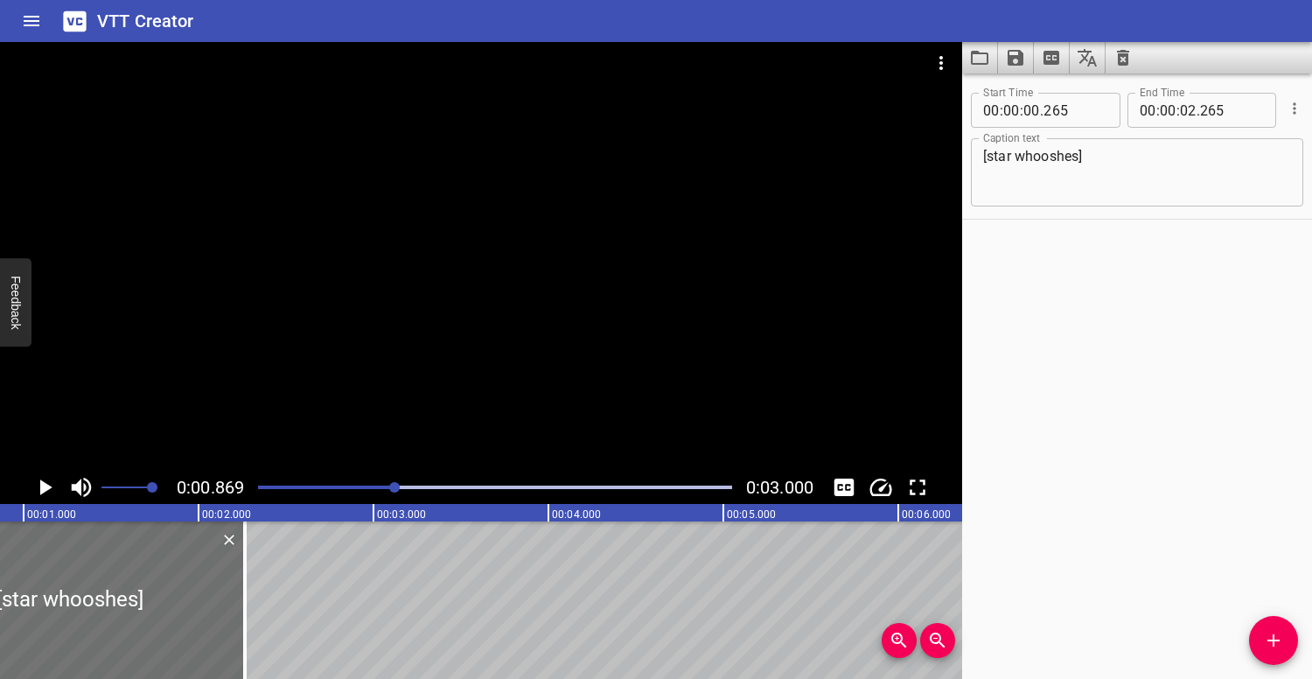
click at [267, 485] on div "Play progress" at bounding box center [159, 486] width 474 height 3
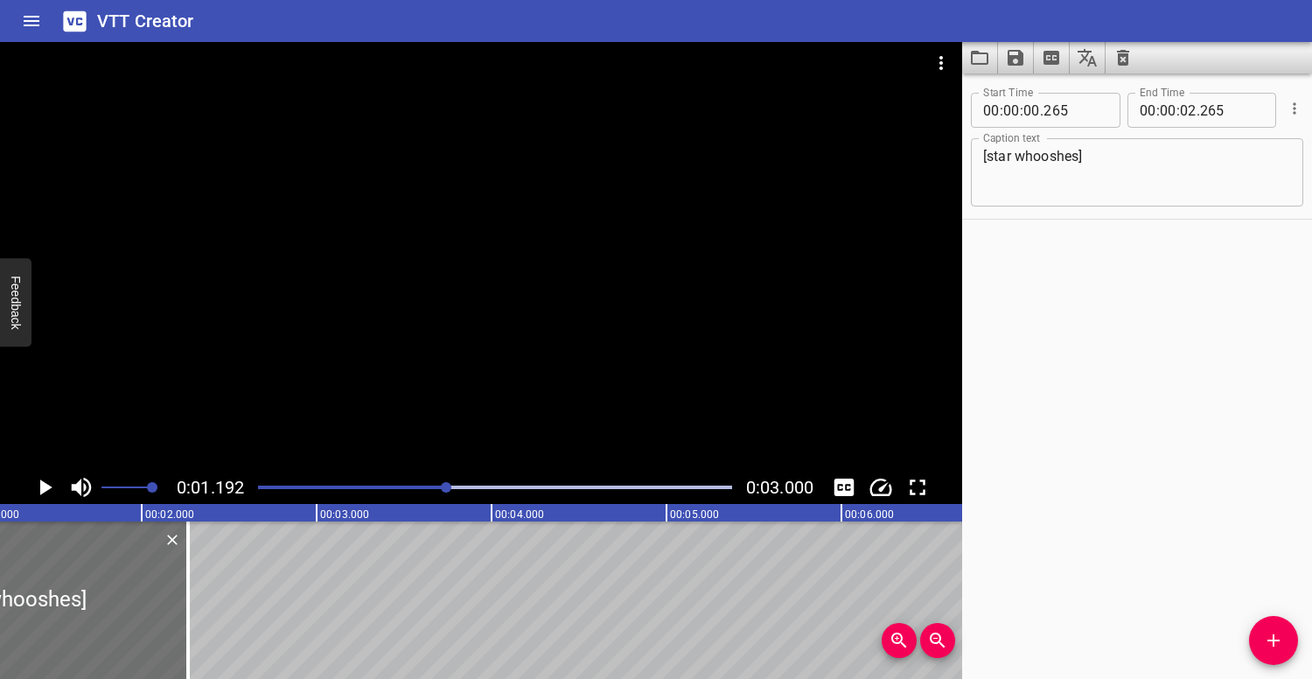
click at [262, 483] on div at bounding box center [494, 487] width 495 height 24
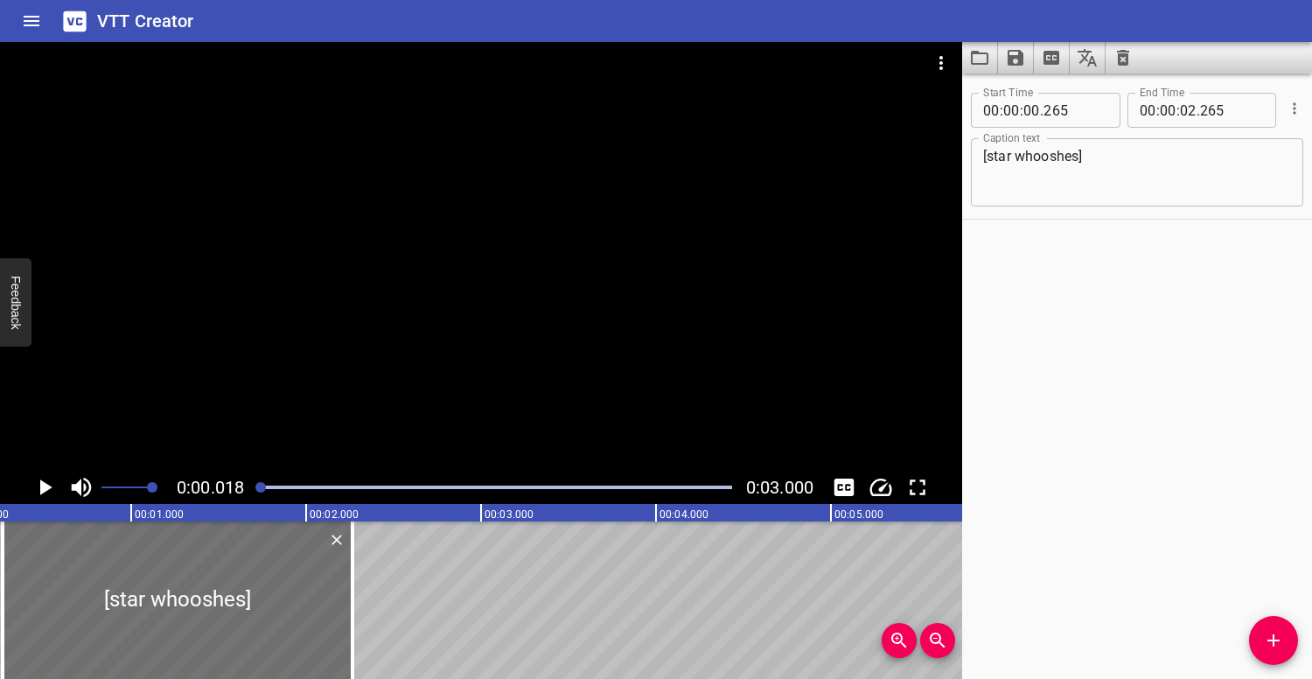
scroll to position [0, 3]
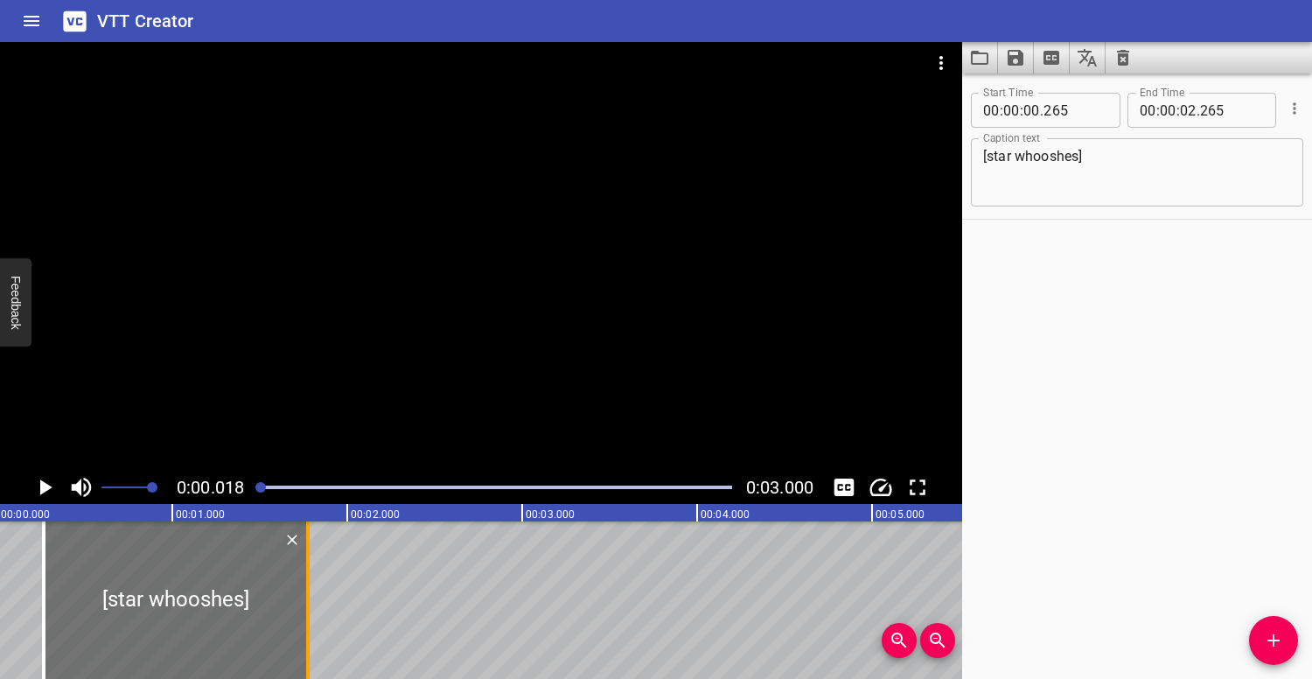
drag, startPoint x: 390, startPoint y: 596, endPoint x: 298, endPoint y: 577, distance: 93.6
click at [299, 577] on div at bounding box center [307, 599] width 17 height 157
type input "01"
drag, startPoint x: 258, startPoint y: 485, endPoint x: 247, endPoint y: 483, distance: 11.7
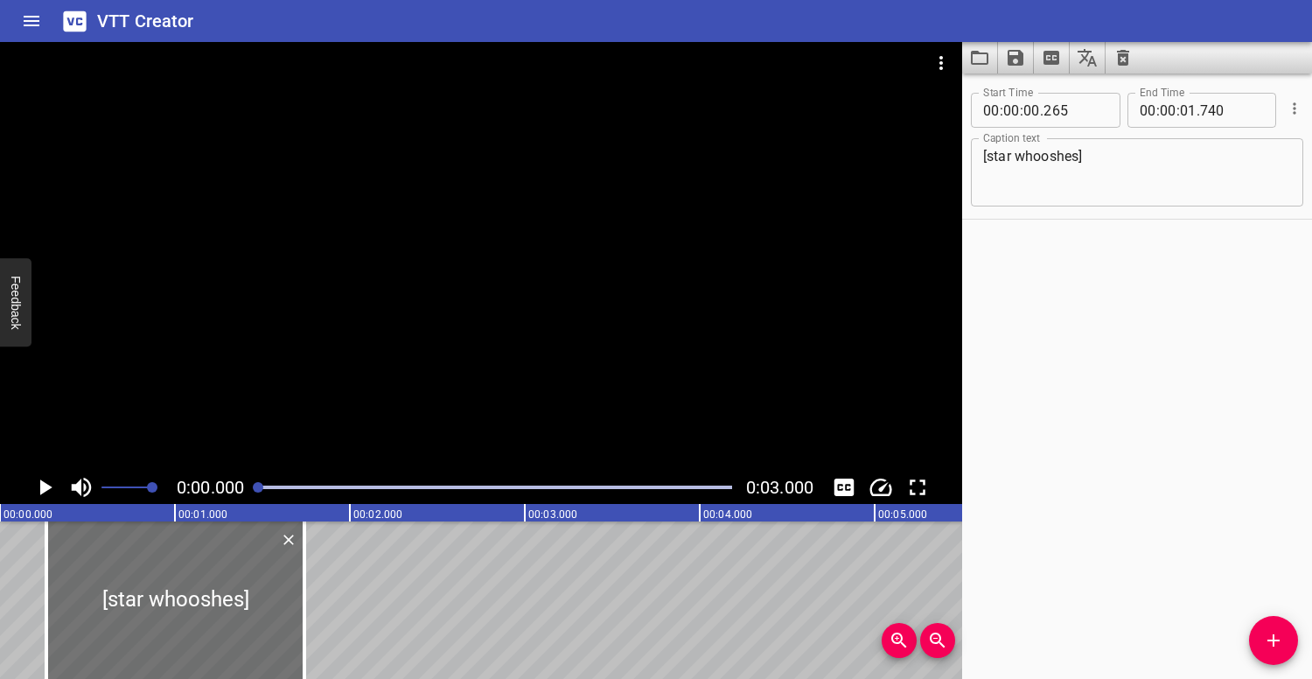
click at [247, 483] on div "0:00.000 0:03.000" at bounding box center [481, 486] width 962 height 33
click at [276, 401] on div at bounding box center [481, 256] width 962 height 428
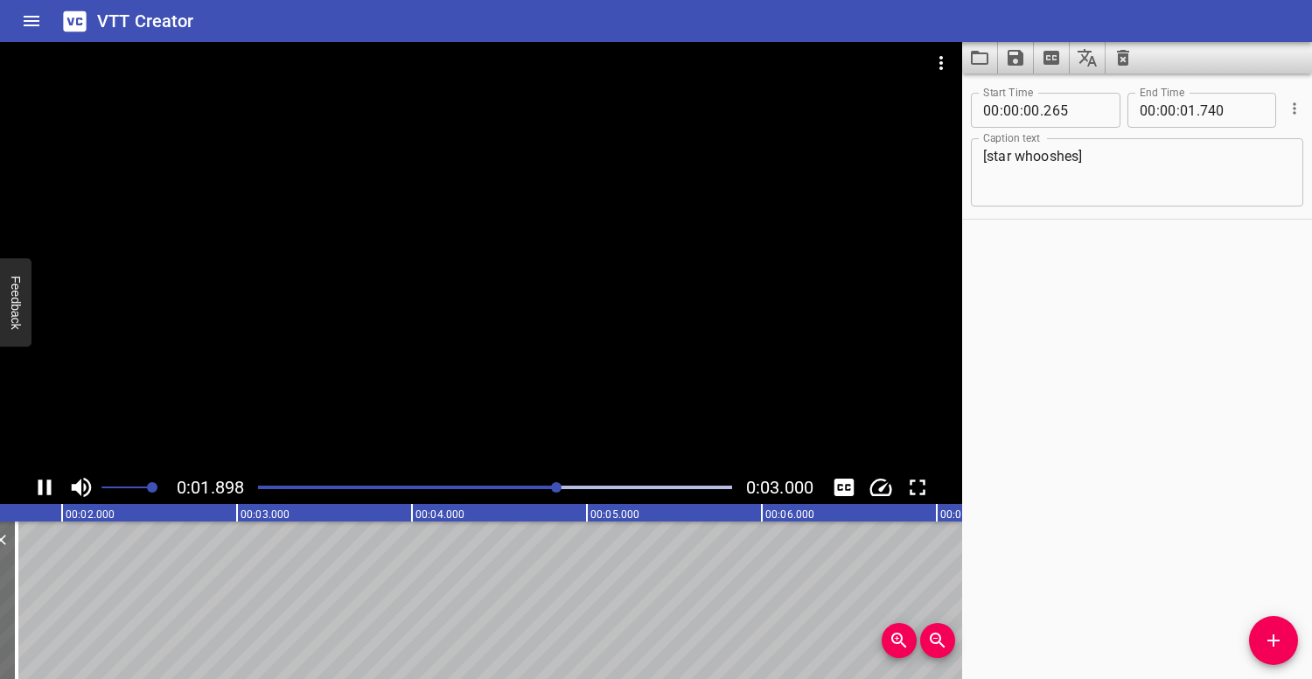
scroll to position [0, 331]
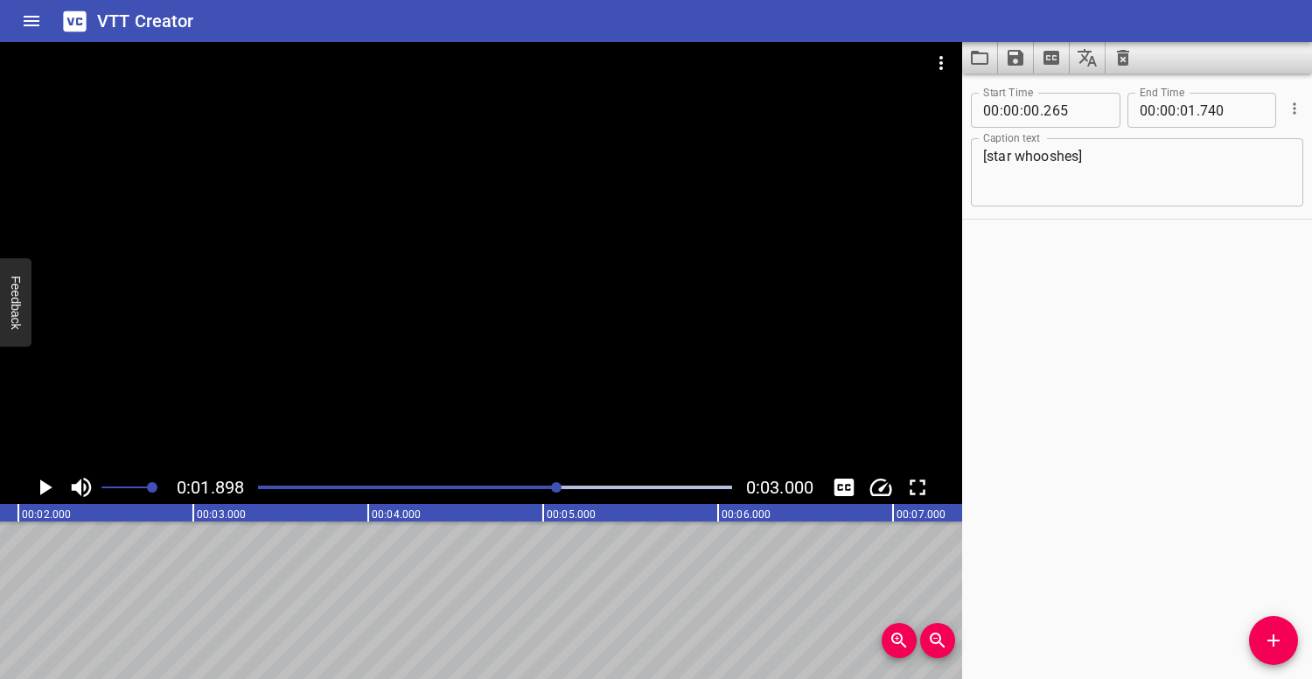
click at [264, 484] on div at bounding box center [494, 487] width 495 height 24
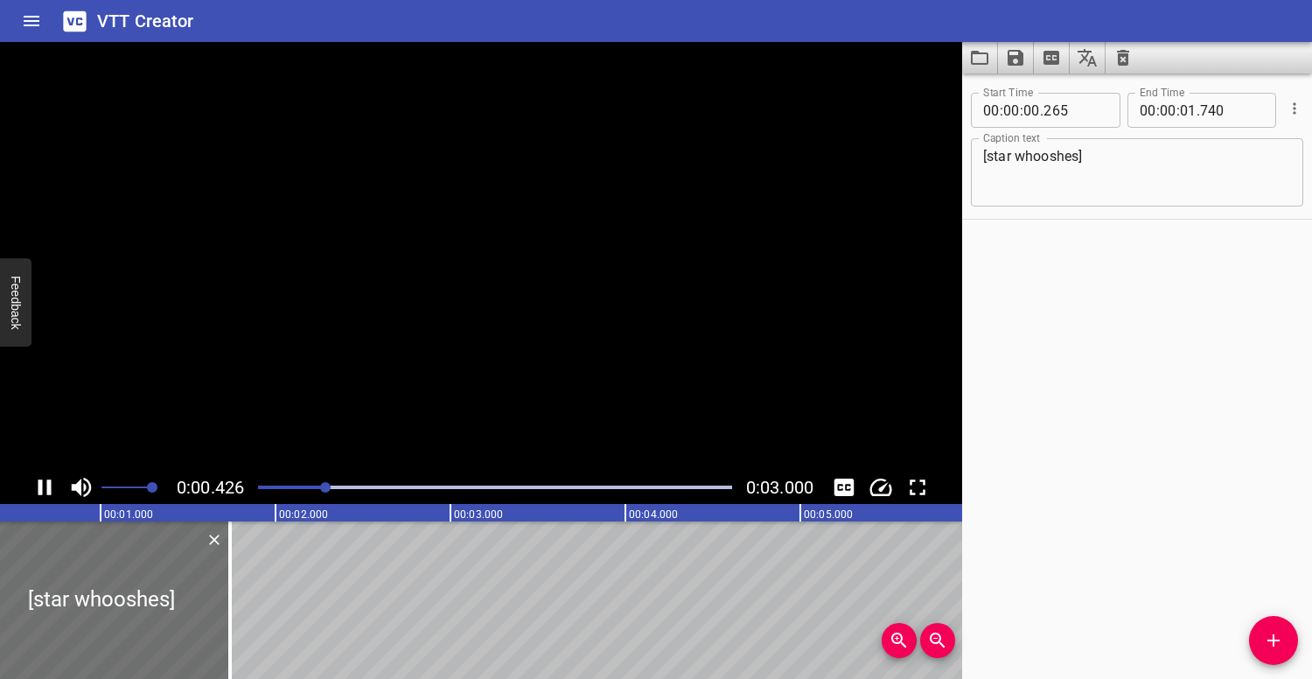
scroll to position [0, 113]
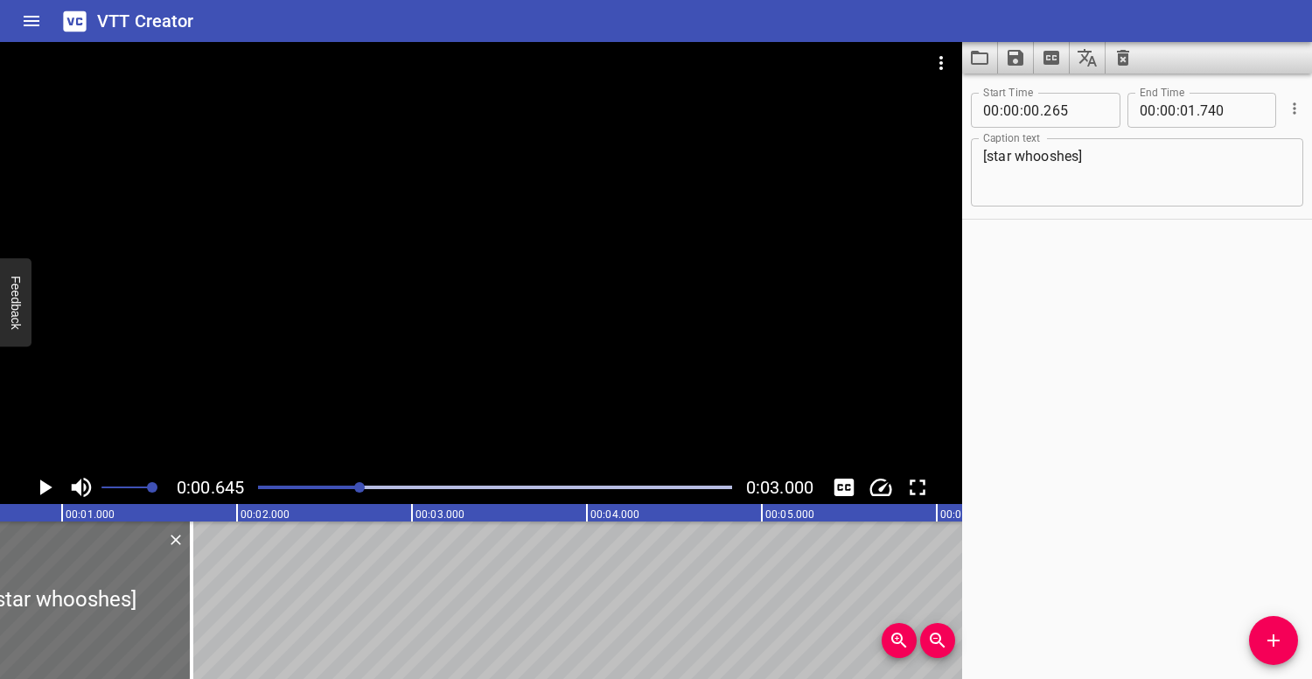
click at [265, 484] on div at bounding box center [494, 487] width 495 height 24
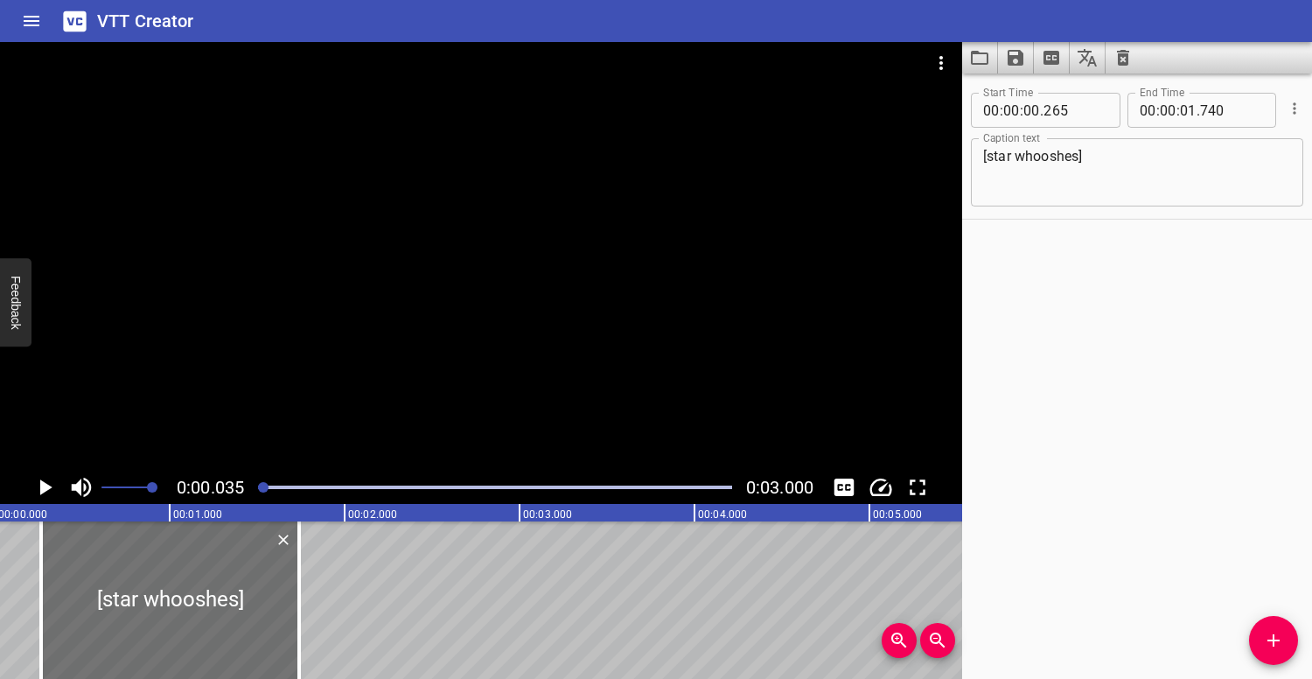
click at [310, 400] on div at bounding box center [481, 256] width 962 height 428
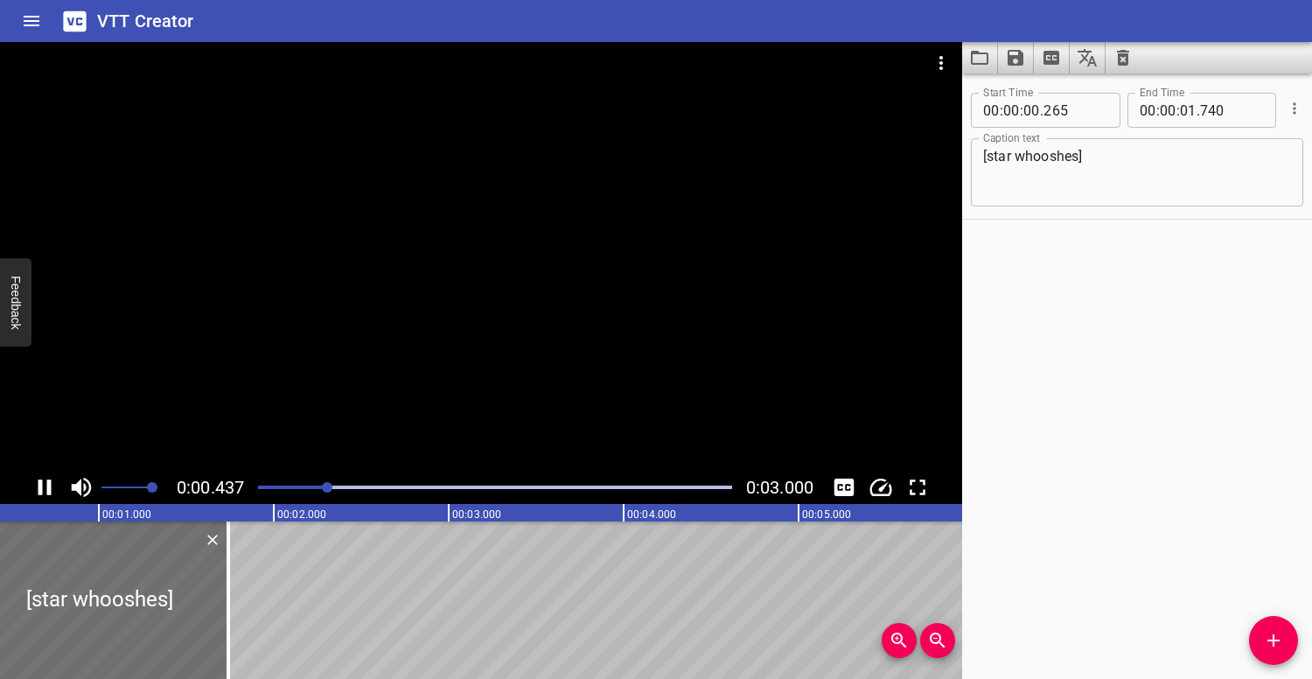
click at [316, 370] on div at bounding box center [481, 256] width 962 height 428
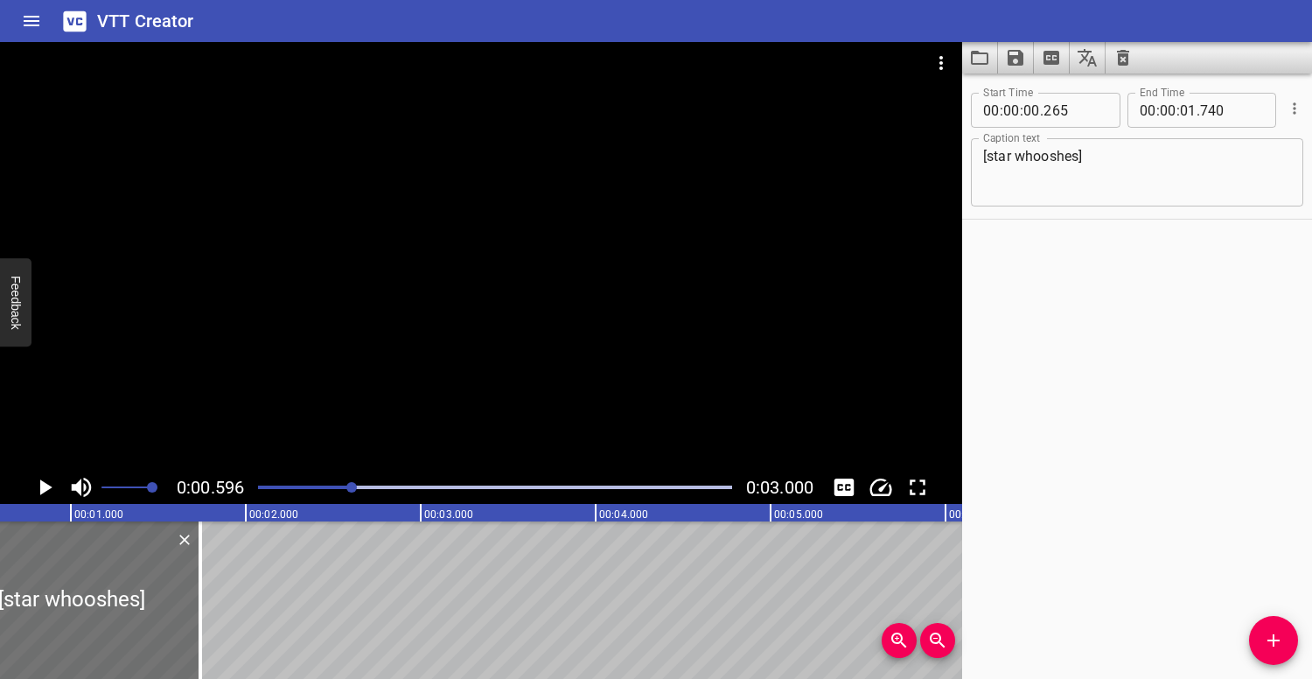
click at [261, 482] on div at bounding box center [494, 487] width 495 height 24
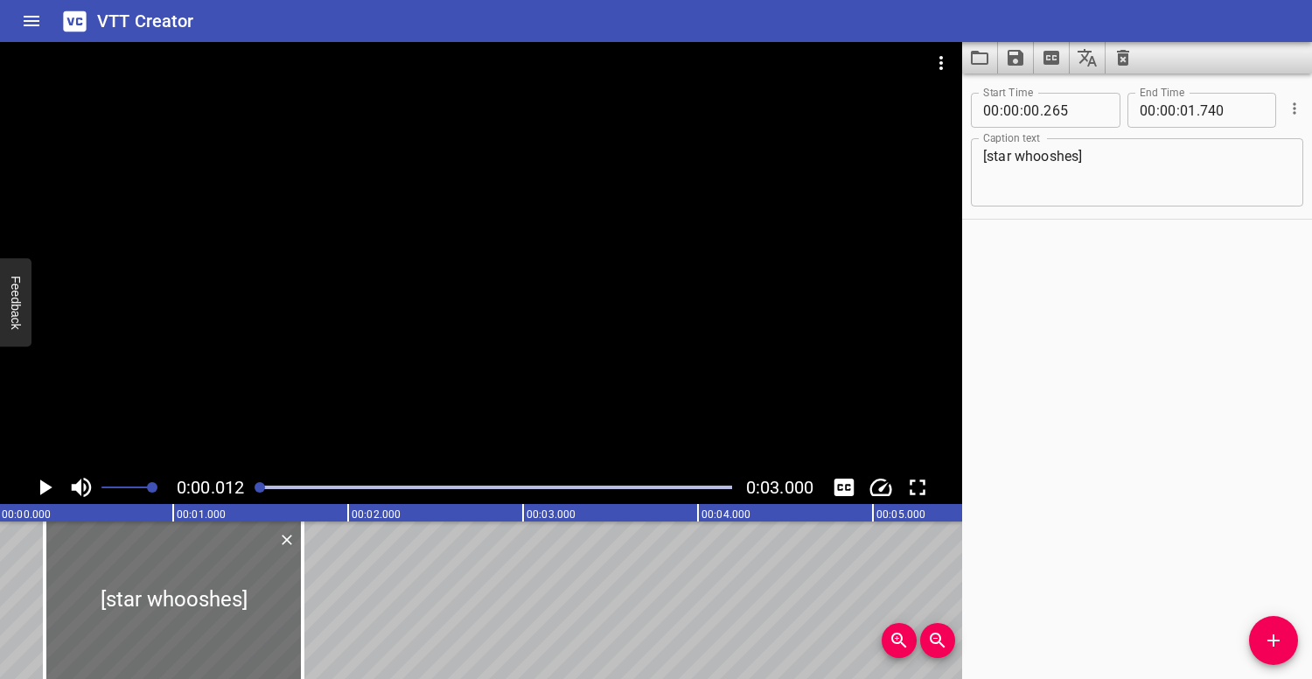
click at [321, 349] on div at bounding box center [481, 256] width 962 height 428
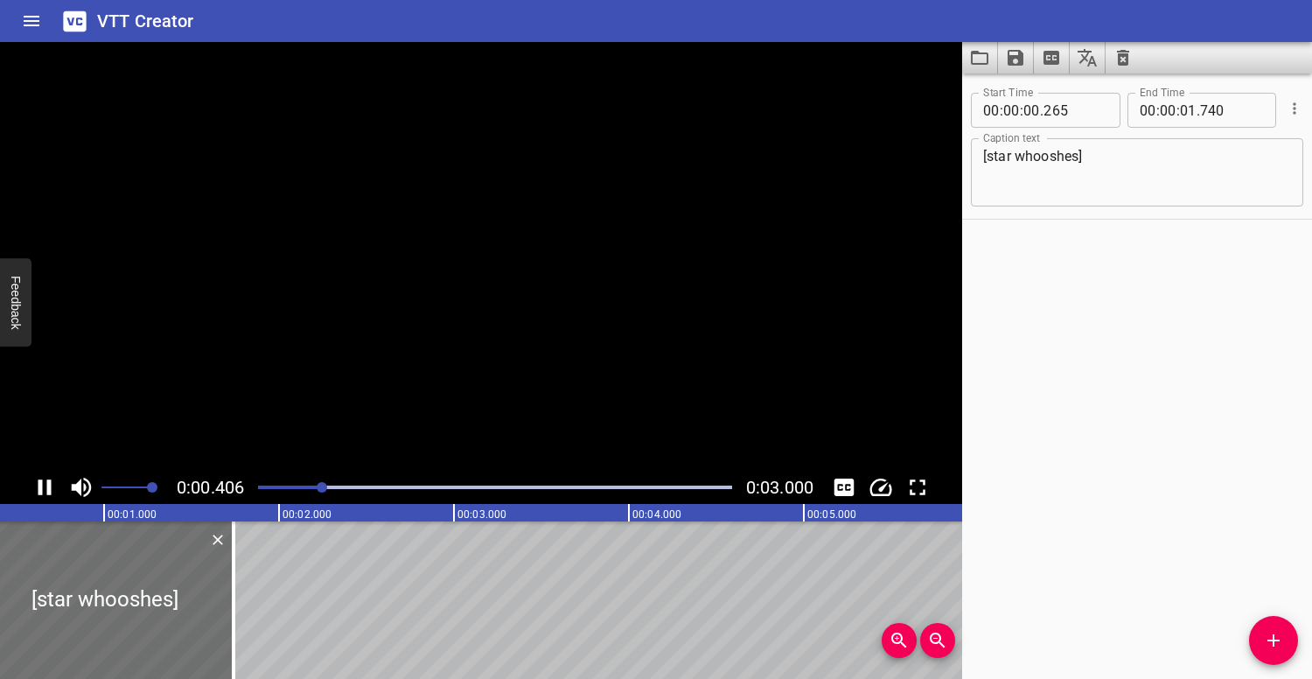
click at [321, 349] on video at bounding box center [481, 256] width 962 height 428
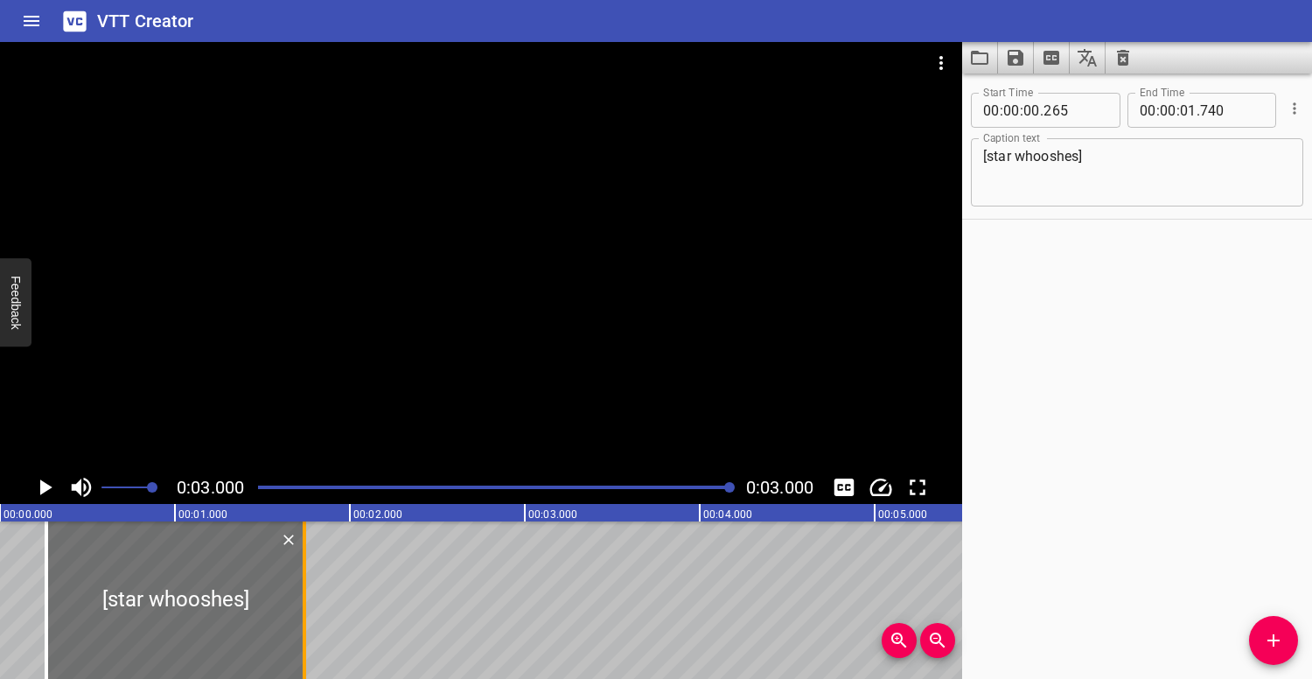
scroll to position [0, 0]
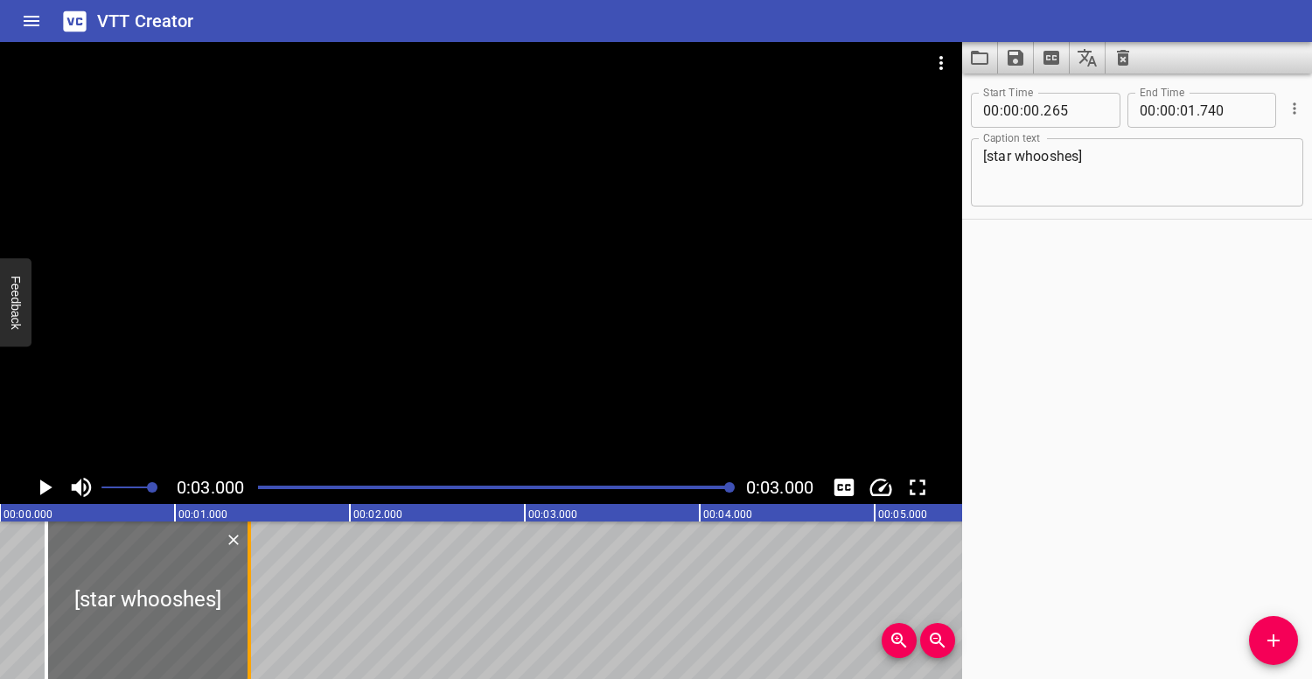
drag, startPoint x: 307, startPoint y: 568, endPoint x: 242, endPoint y: 559, distance: 65.4
click at [242, 559] on div at bounding box center [248, 599] width 17 height 157
type input "370"
click at [264, 481] on div at bounding box center [494, 487] width 495 height 24
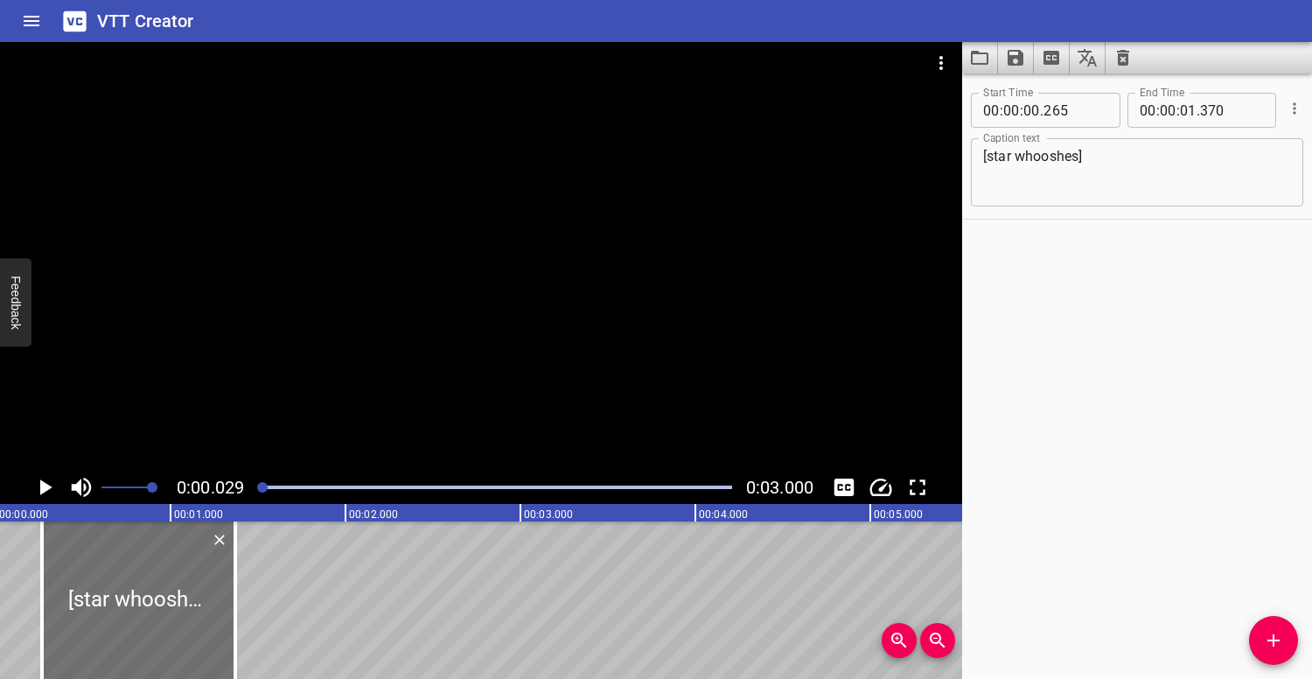
click at [304, 369] on div at bounding box center [481, 256] width 962 height 428
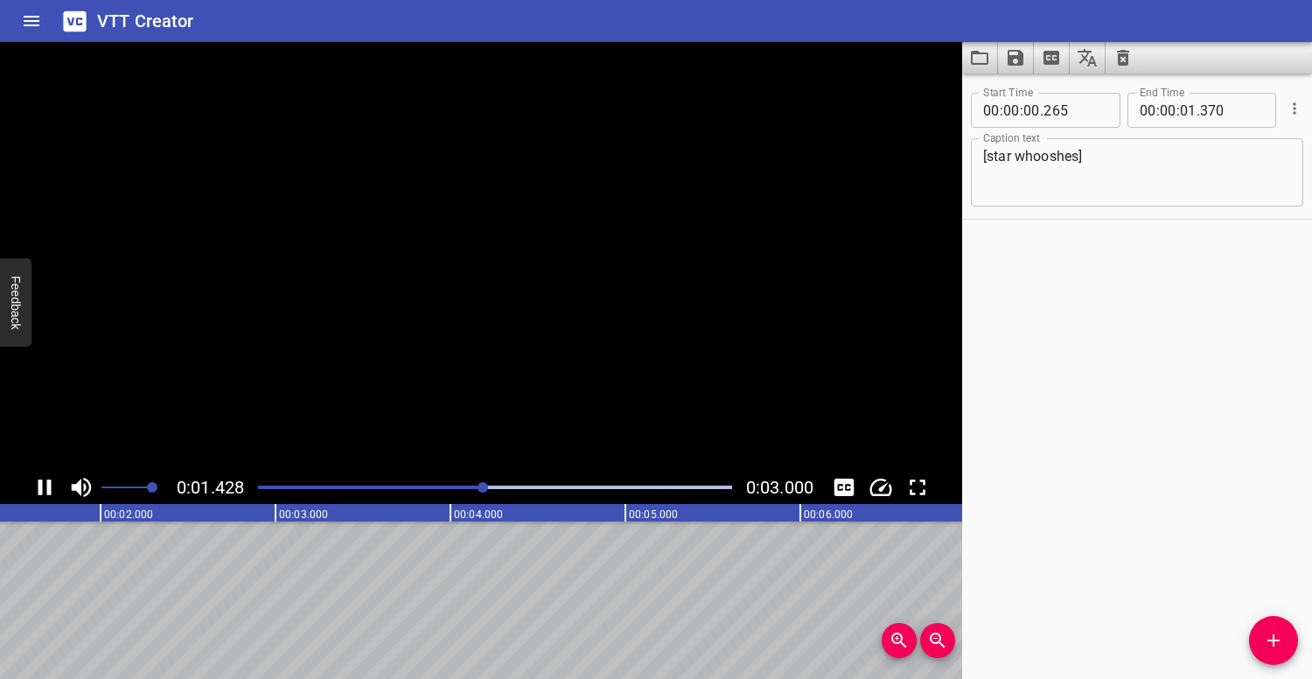
scroll to position [0, 288]
click at [265, 481] on div at bounding box center [494, 487] width 495 height 24
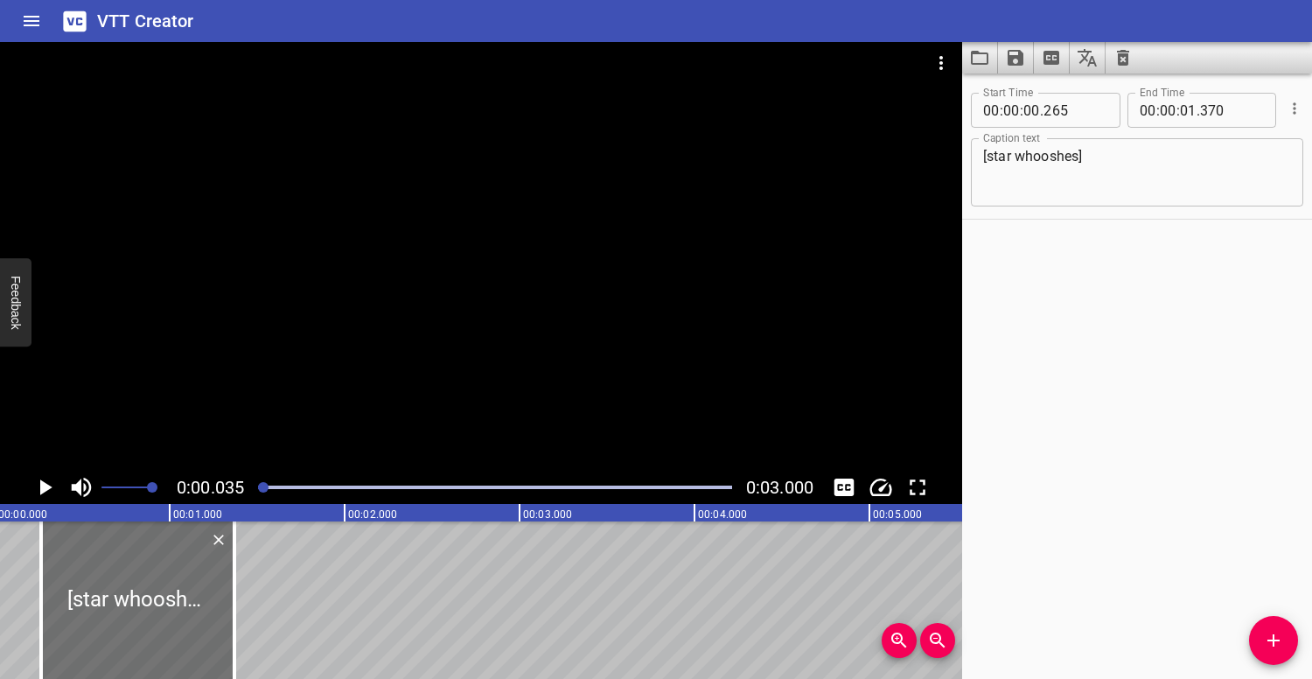
click at [267, 386] on div at bounding box center [481, 256] width 962 height 428
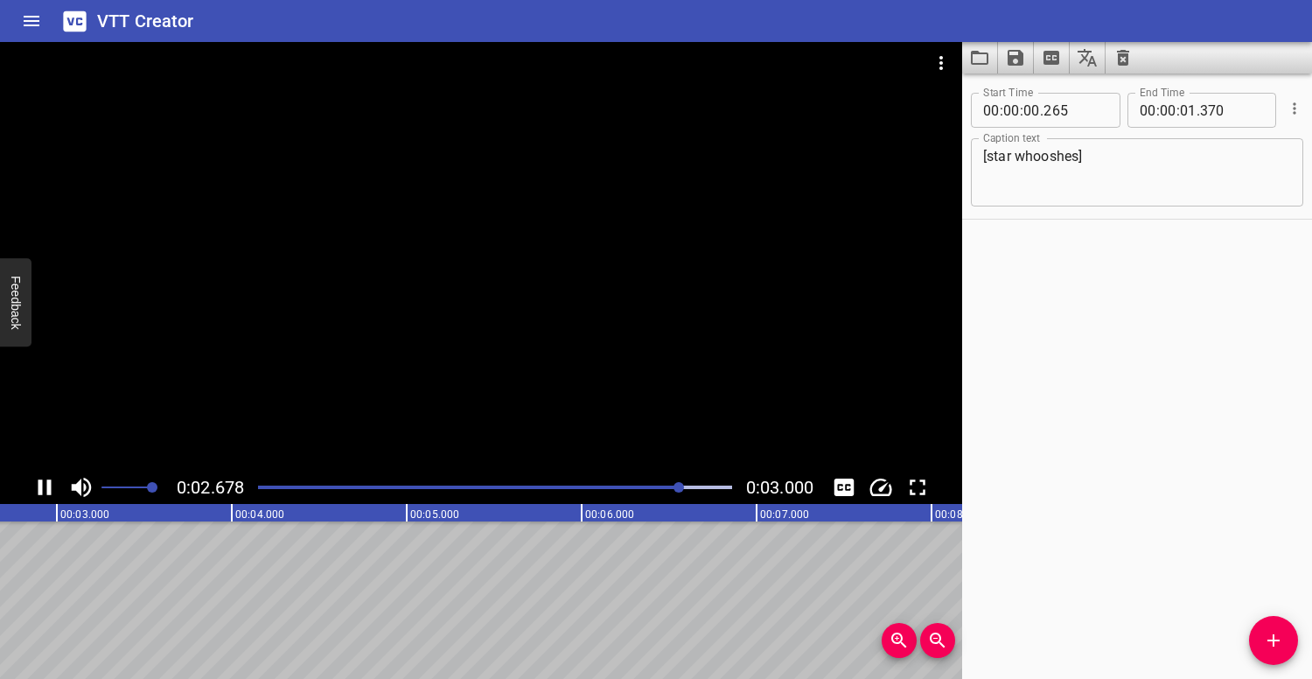
scroll to position [0, 525]
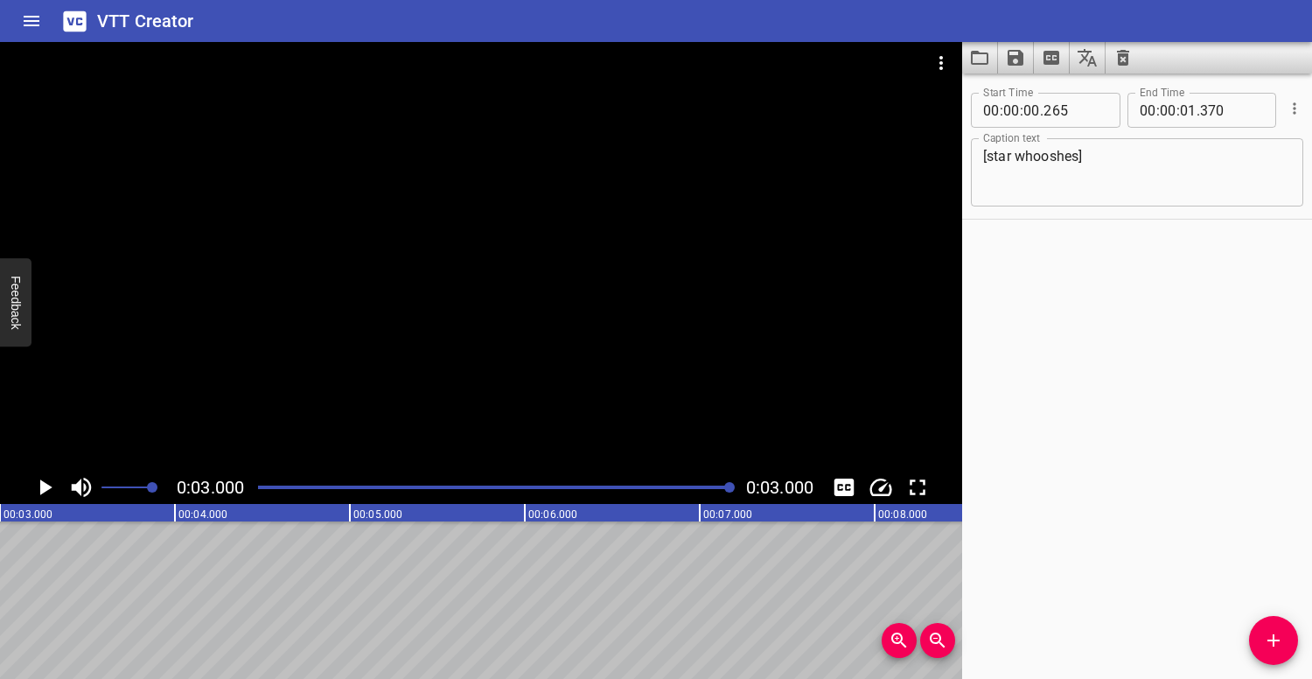
click at [1025, 59] on icon "Save captions to file" at bounding box center [1015, 57] width 21 height 21
click at [1065, 92] on li "Save to VTT file" at bounding box center [1062, 95] width 129 height 31
